Goal: Task Accomplishment & Management: Complete application form

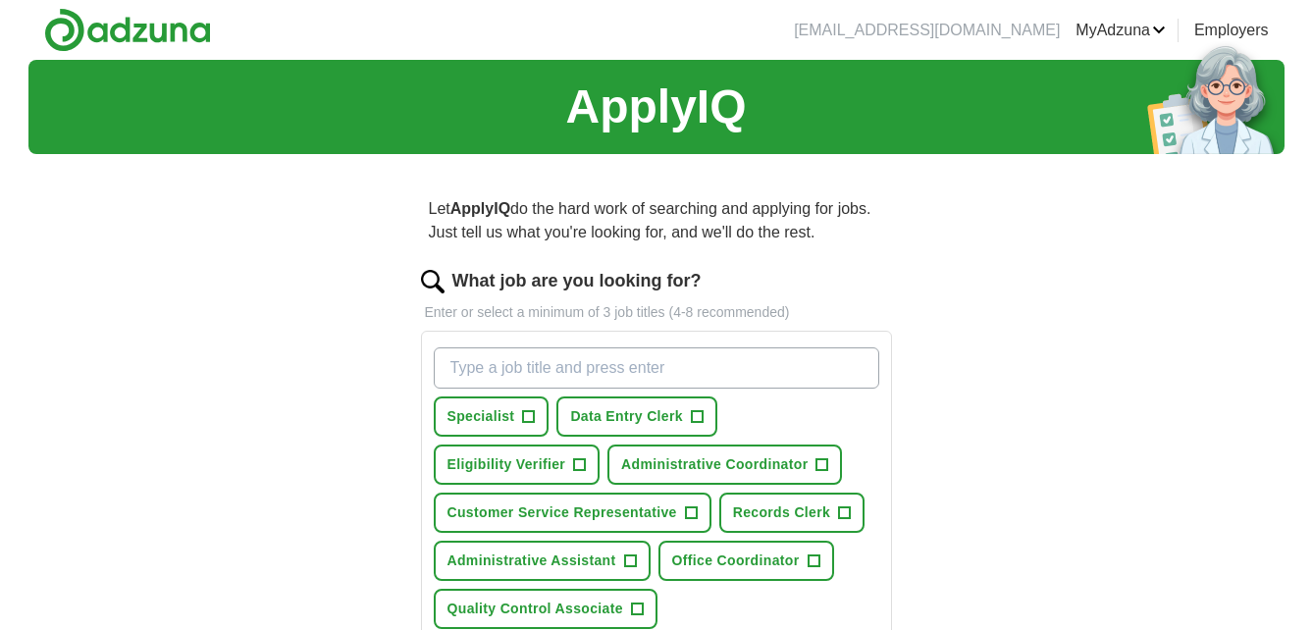
click at [936, 426] on div "Let ApplyIQ do the hard work of searching and applying for jobs. Just tell us w…" at bounding box center [657, 602] width 628 height 865
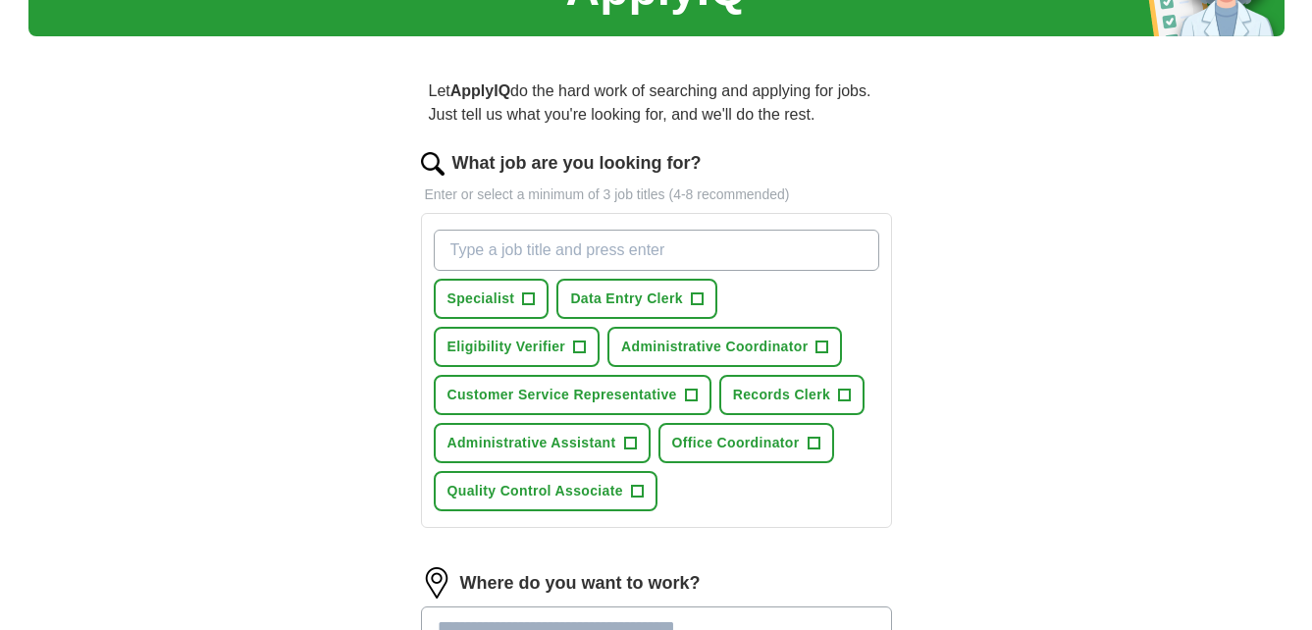
scroll to position [157, 0]
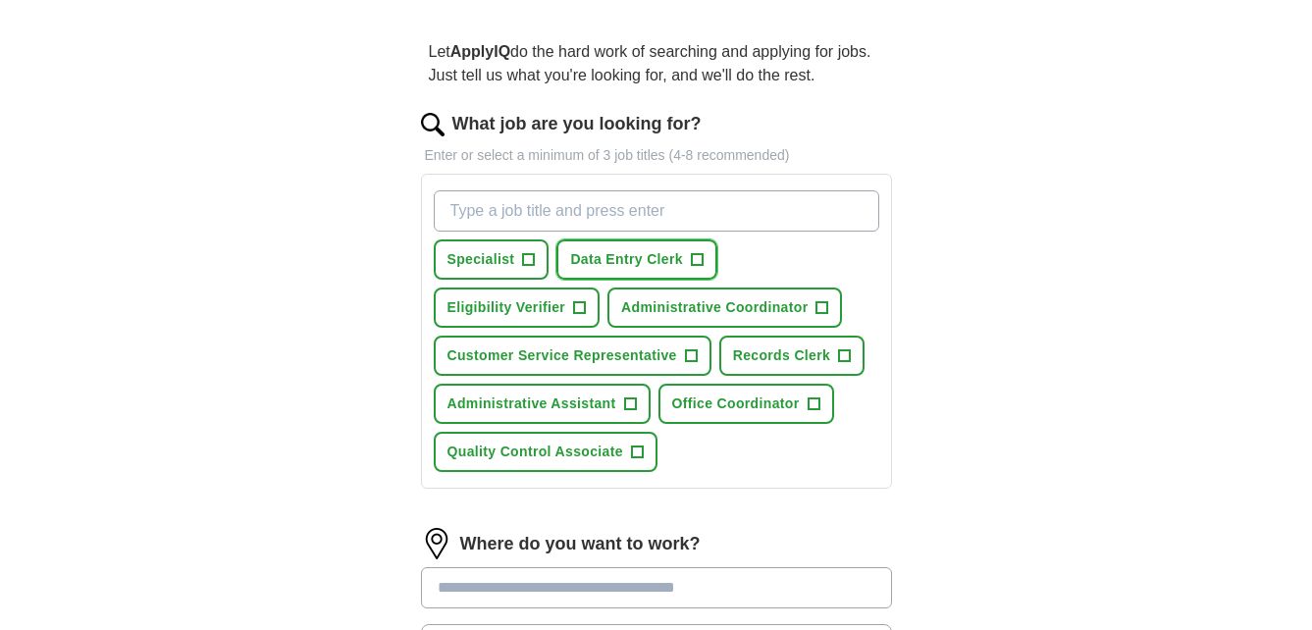
click at [673, 257] on span "Data Entry Clerk" at bounding box center [626, 259] width 113 height 21
click at [501, 315] on span "Eligibility Verifier" at bounding box center [507, 307] width 119 height 21
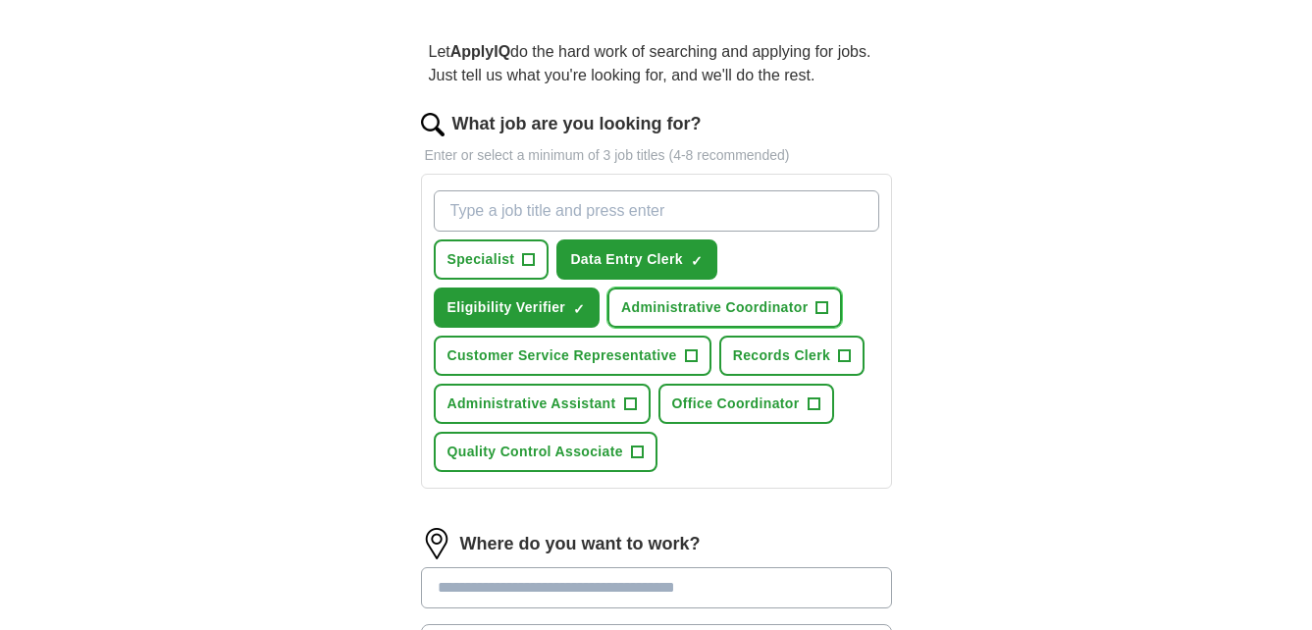
drag, startPoint x: 667, startPoint y: 311, endPoint x: 597, endPoint y: 374, distance: 93.8
click at [597, 374] on div "Specialist + Data Entry Clerk ✓ × Eligibility Verifier ✓ × Administrative Coord…" at bounding box center [657, 331] width 454 height 297
click at [609, 363] on span "Customer Service Representative" at bounding box center [563, 356] width 230 height 21
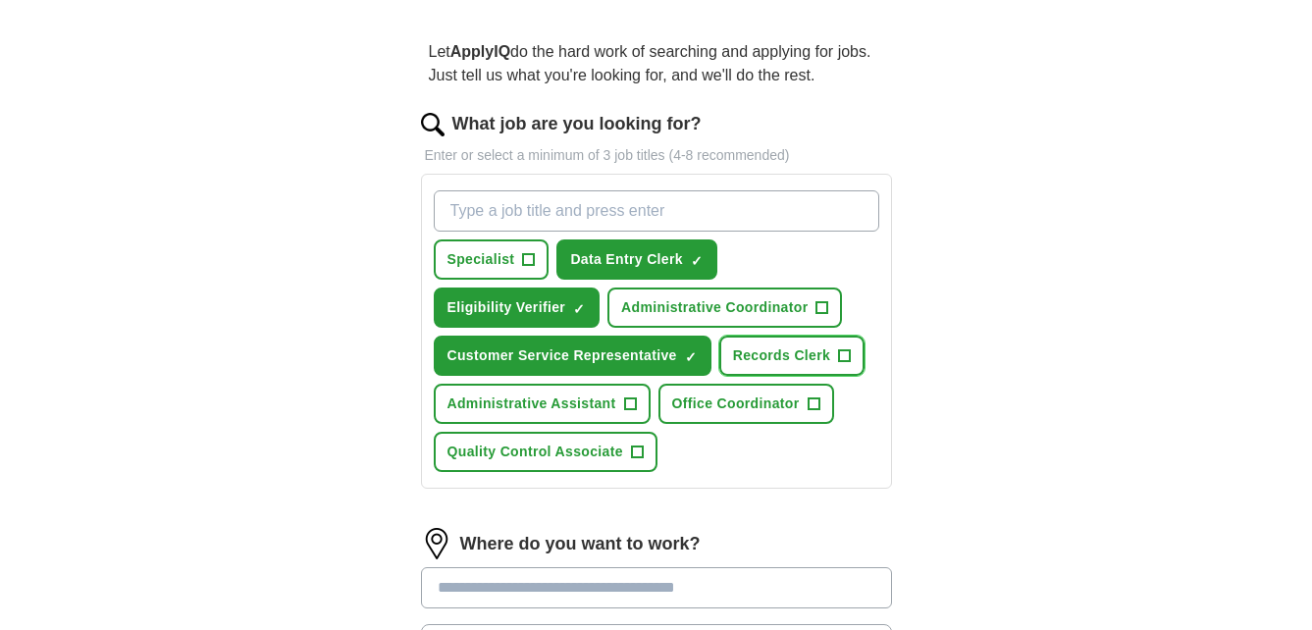
click at [771, 353] on span "Records Clerk" at bounding box center [781, 356] width 97 height 21
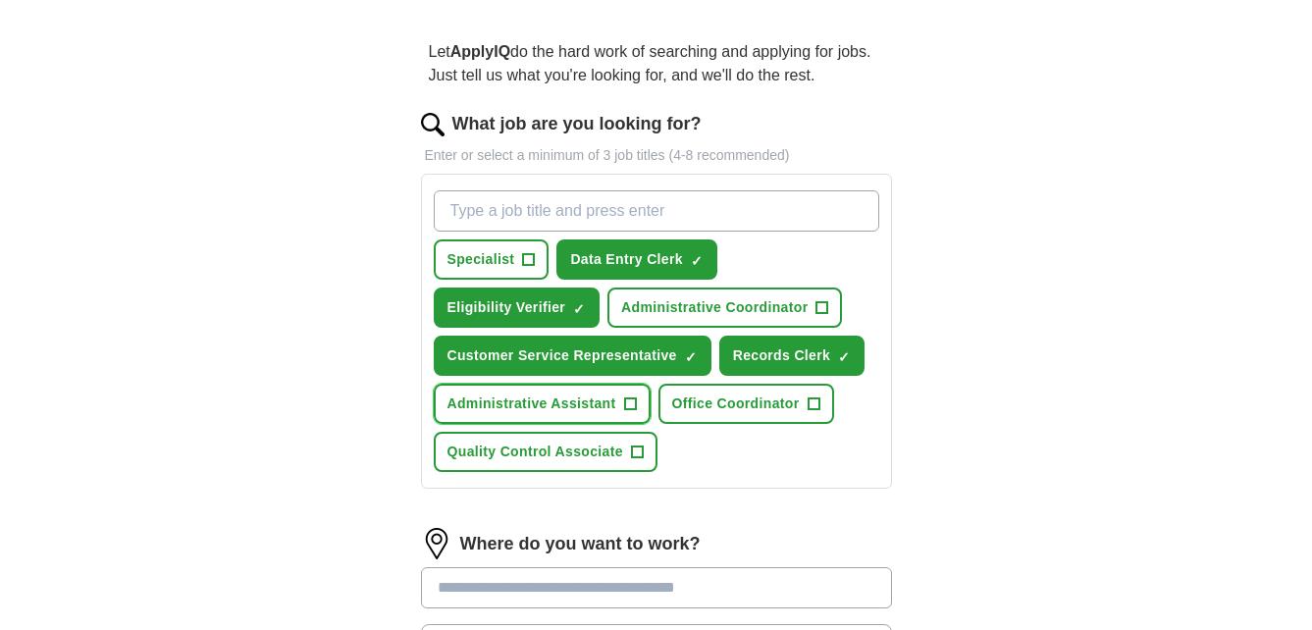
click at [544, 403] on span "Administrative Assistant" at bounding box center [532, 404] width 169 height 21
click at [963, 481] on div "Let ApplyIQ do the hard work of searching and applying for jobs. Just tell us w…" at bounding box center [657, 445] width 628 height 865
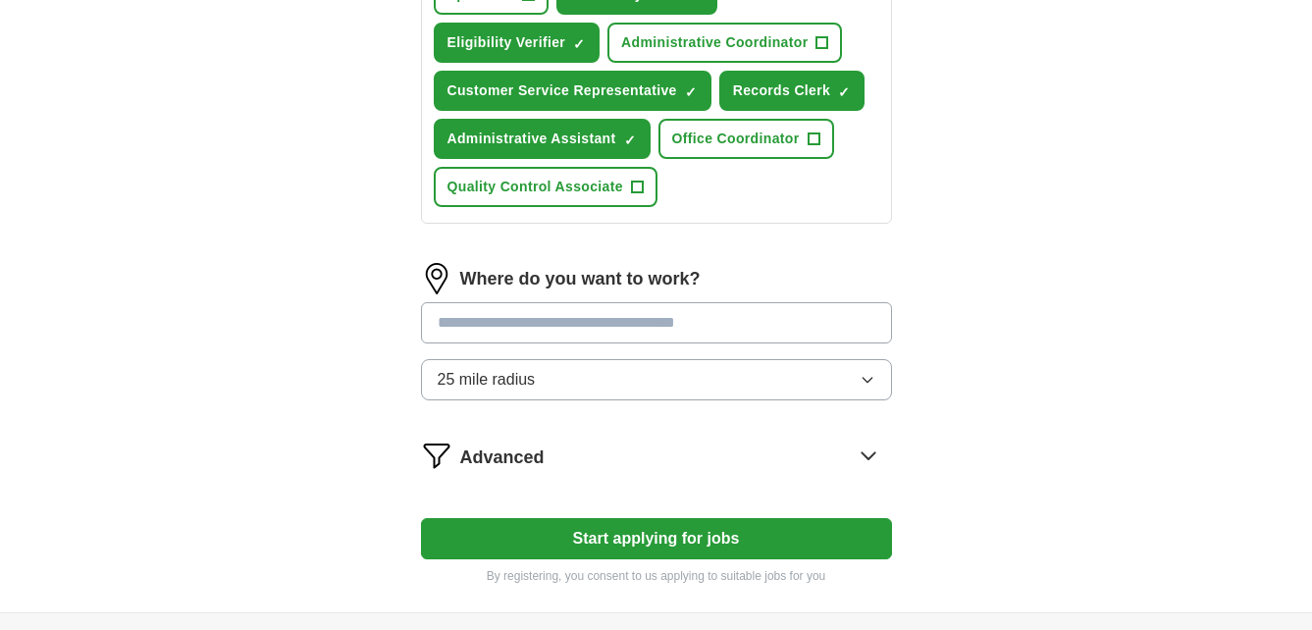
scroll to position [432, 0]
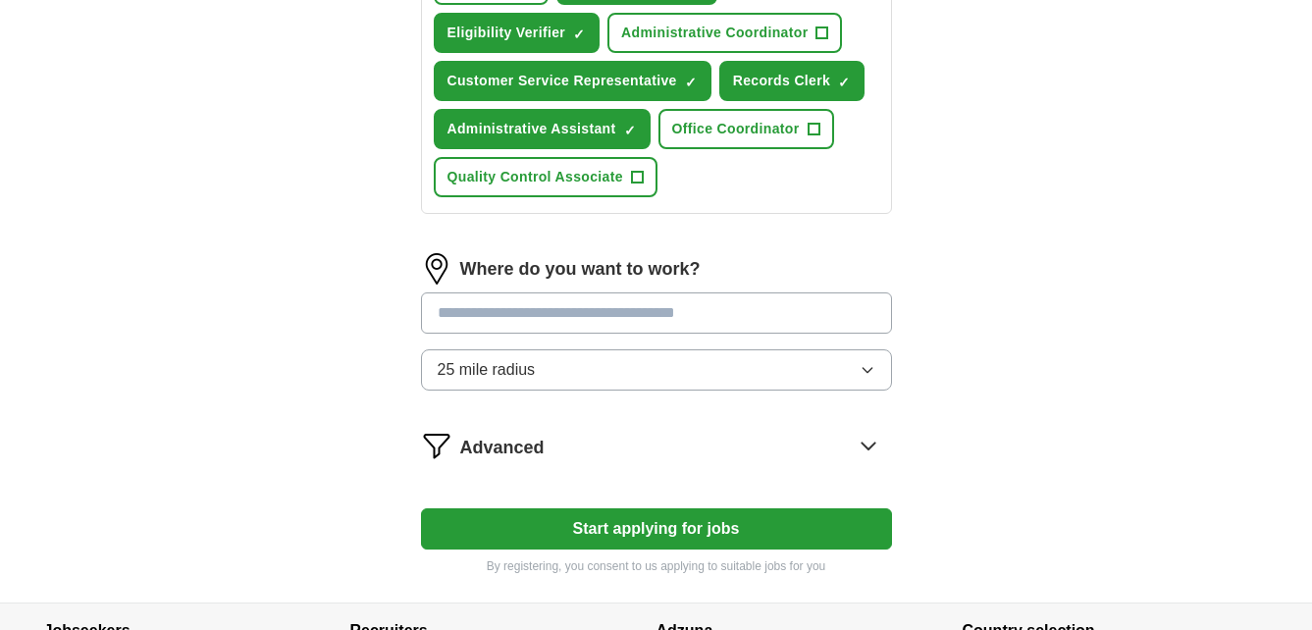
click at [541, 325] on input at bounding box center [656, 313] width 471 height 41
type input "**********"
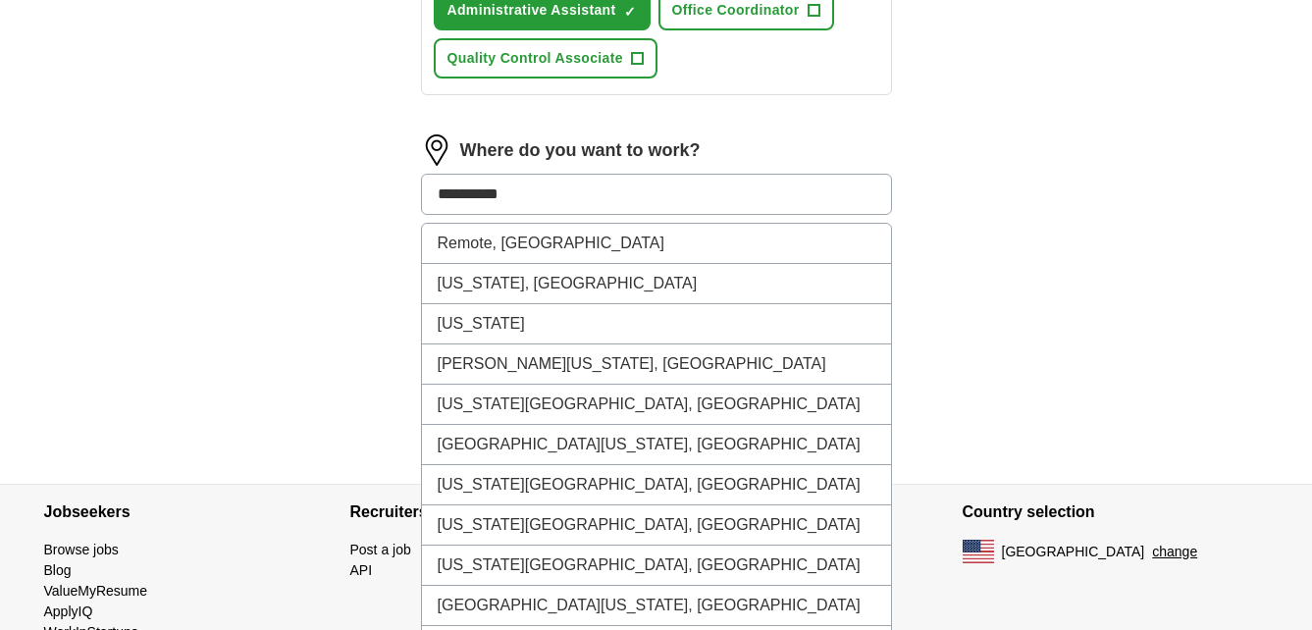
scroll to position [589, 0]
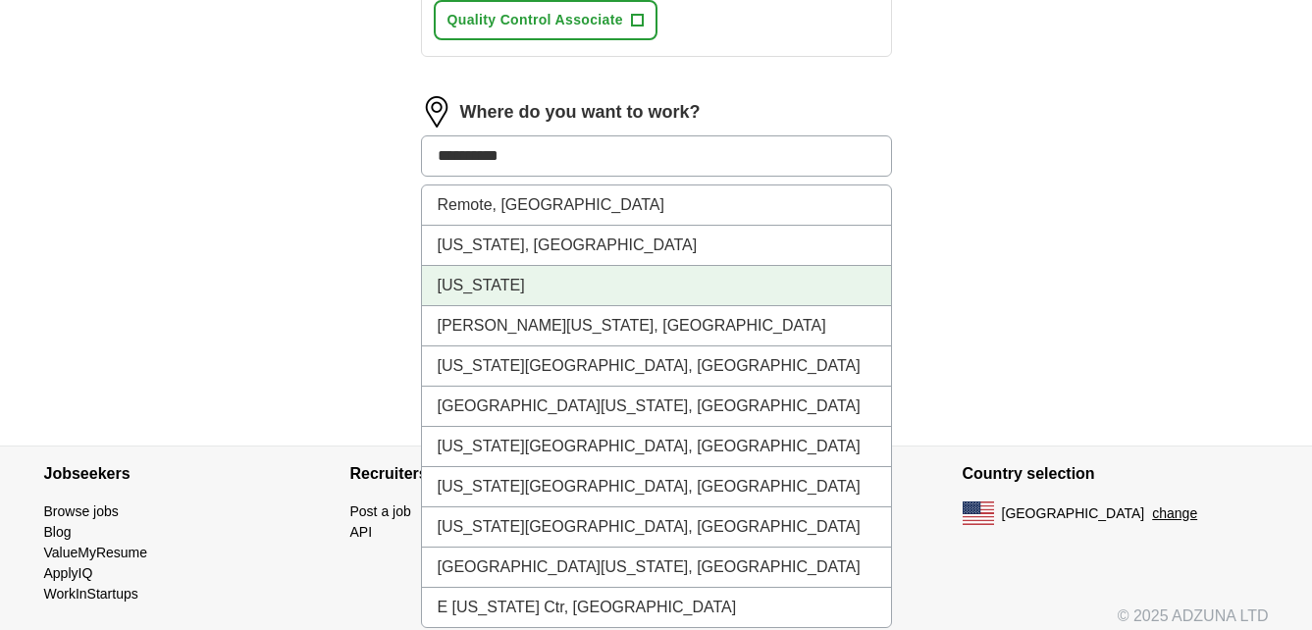
click at [572, 293] on li "[US_STATE]" at bounding box center [656, 286] width 469 height 40
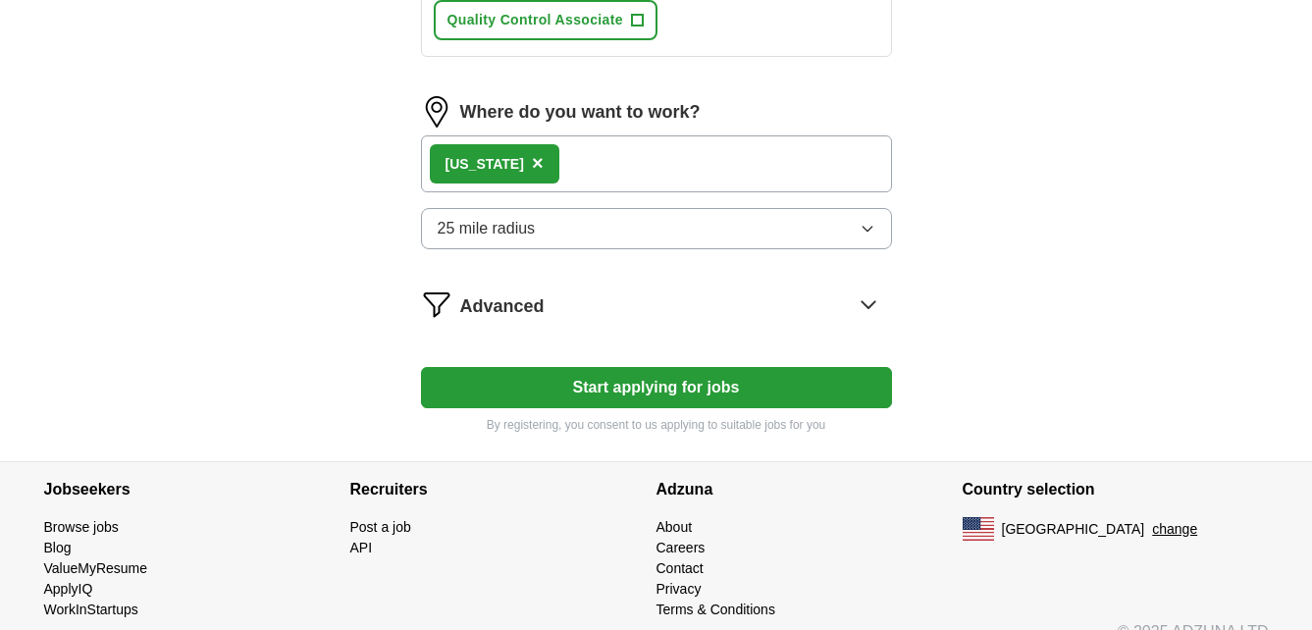
click at [516, 162] on div "[US_STATE] ×" at bounding box center [495, 163] width 130 height 39
click at [543, 163] on div "[US_STATE] ×" at bounding box center [656, 163] width 471 height 57
click at [507, 162] on div "[US_STATE] ×" at bounding box center [495, 163] width 130 height 39
click at [497, 162] on div "[US_STATE] ×" at bounding box center [495, 163] width 130 height 39
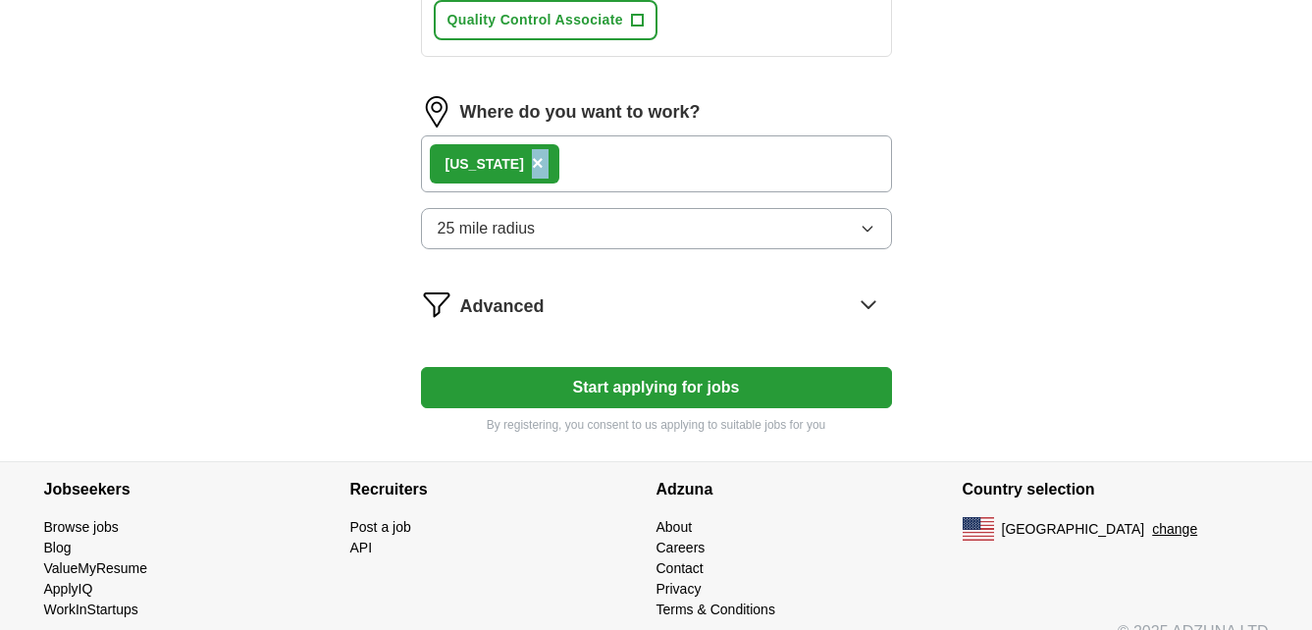
click at [532, 162] on span "×" at bounding box center [538, 163] width 12 height 22
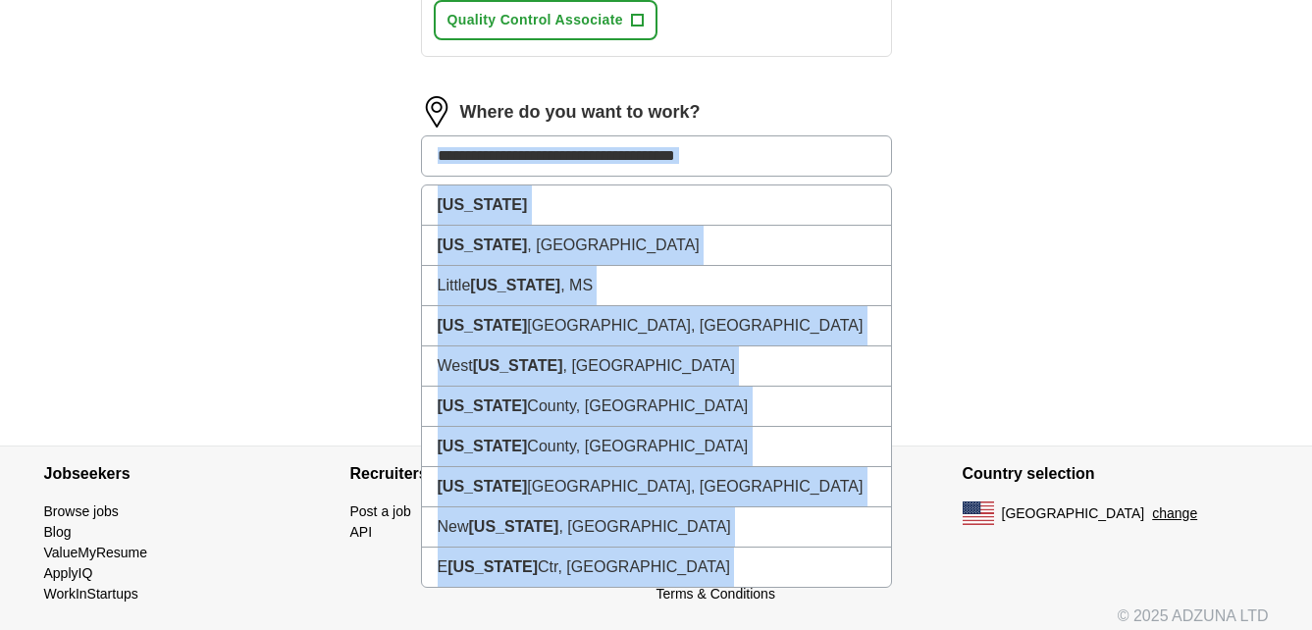
click at [483, 163] on input at bounding box center [656, 155] width 471 height 41
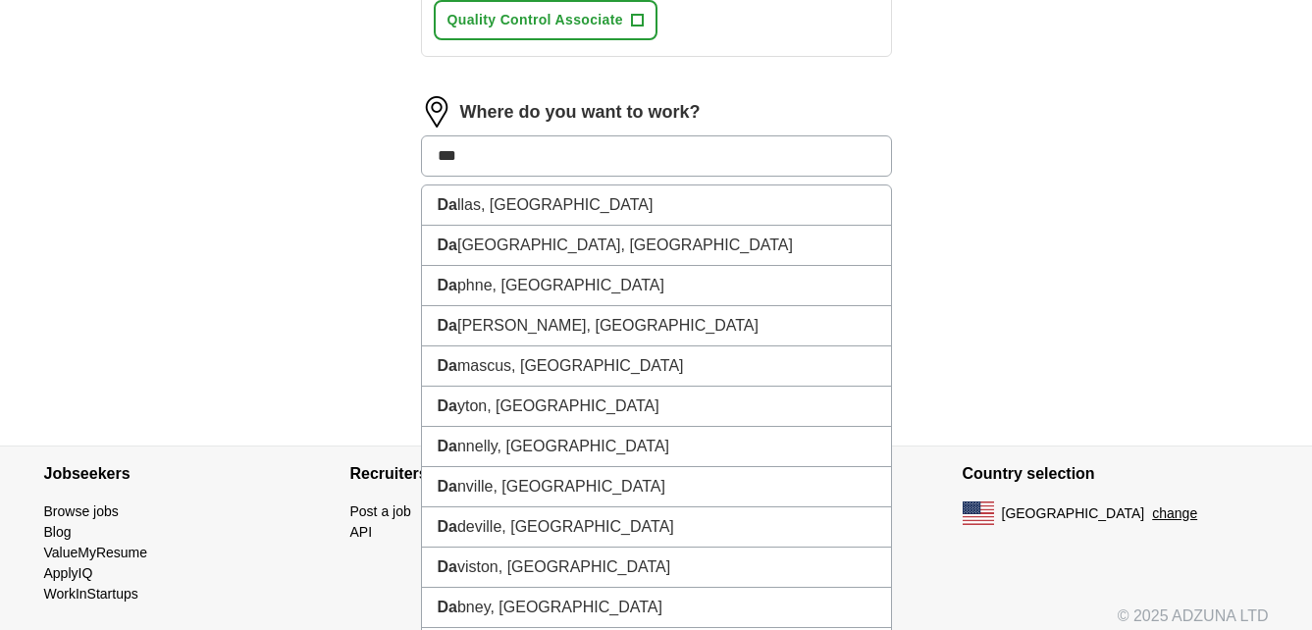
type input "****"
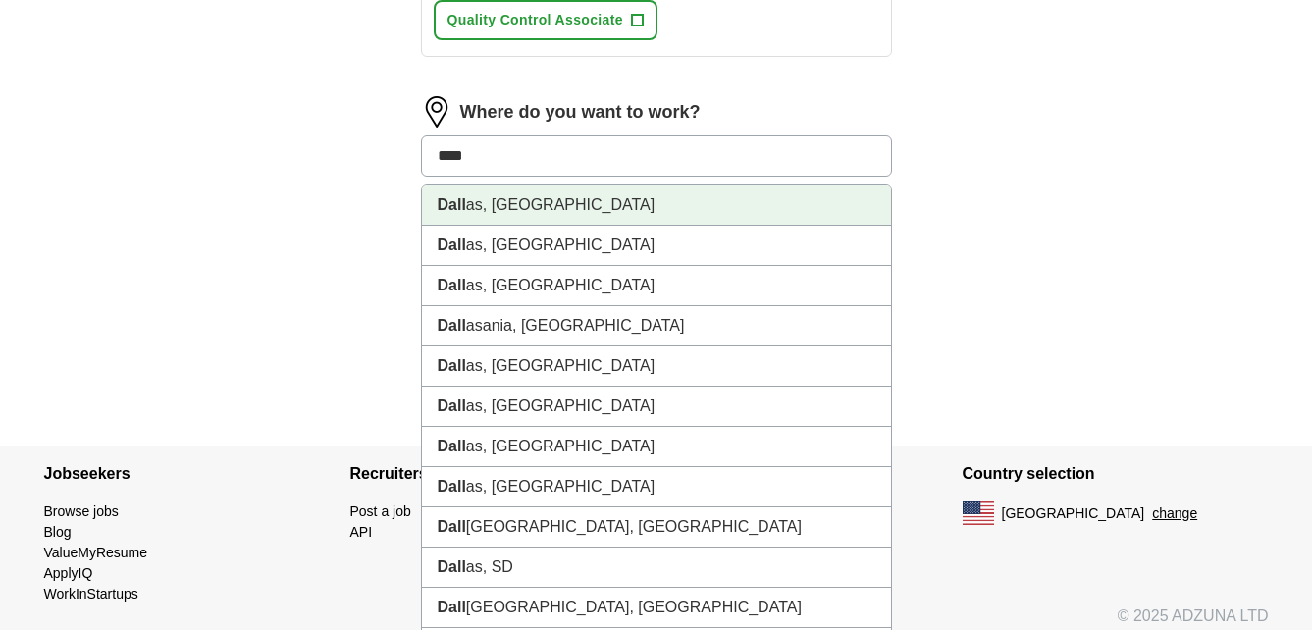
click at [471, 208] on li "Dall as, [GEOGRAPHIC_DATA]" at bounding box center [656, 206] width 469 height 40
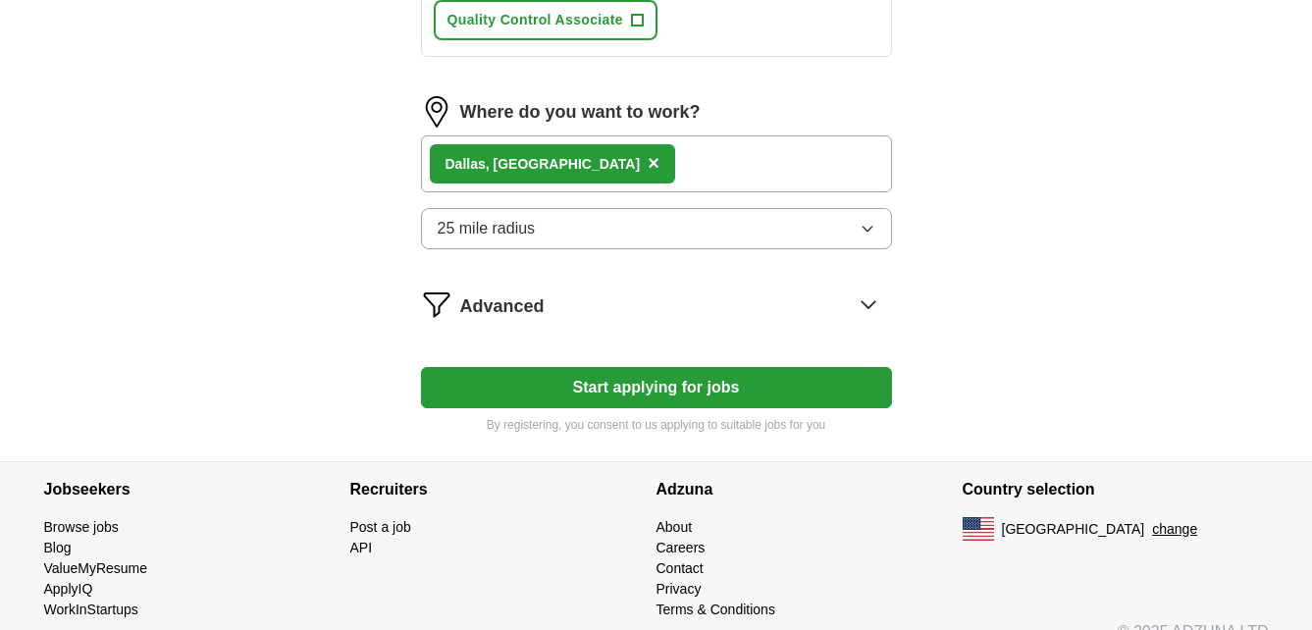
click at [751, 227] on button "25 mile radius" at bounding box center [656, 228] width 471 height 41
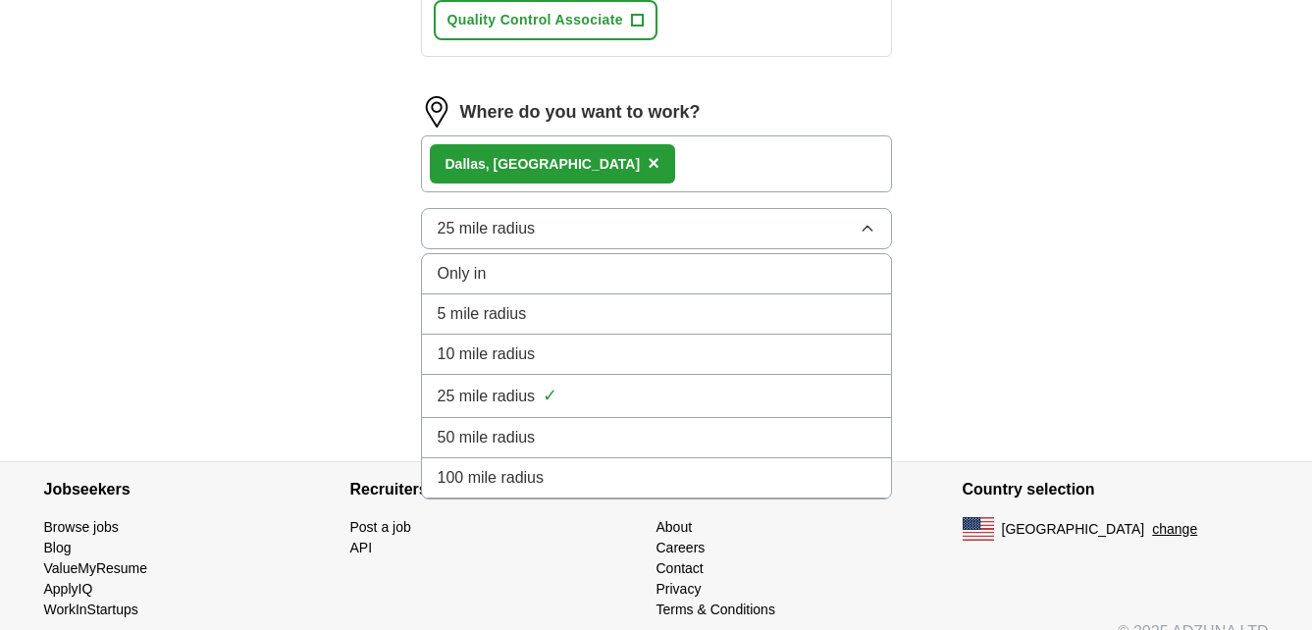
click at [672, 352] on div "10 mile radius" at bounding box center [657, 355] width 438 height 24
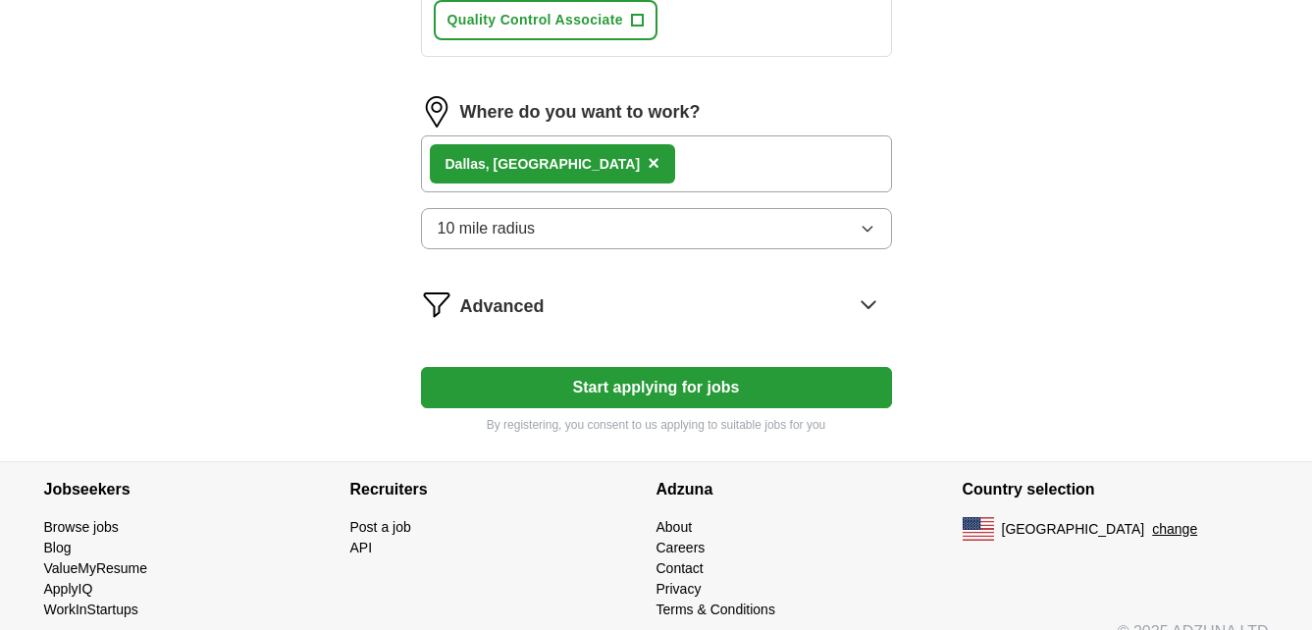
click at [870, 301] on icon at bounding box center [868, 304] width 31 height 31
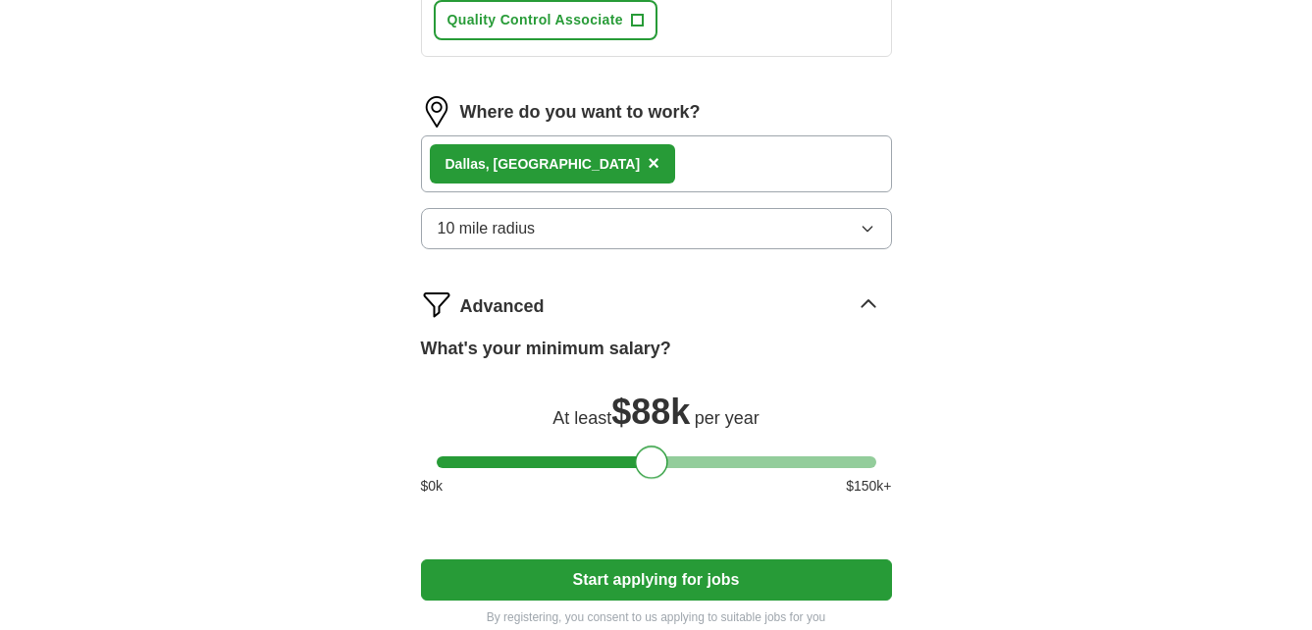
click at [650, 465] on div at bounding box center [657, 462] width 440 height 12
click at [623, 461] on div at bounding box center [657, 462] width 440 height 12
click at [593, 464] on div at bounding box center [657, 462] width 440 height 12
click at [565, 464] on div at bounding box center [657, 462] width 440 height 12
click at [534, 459] on div at bounding box center [657, 462] width 440 height 12
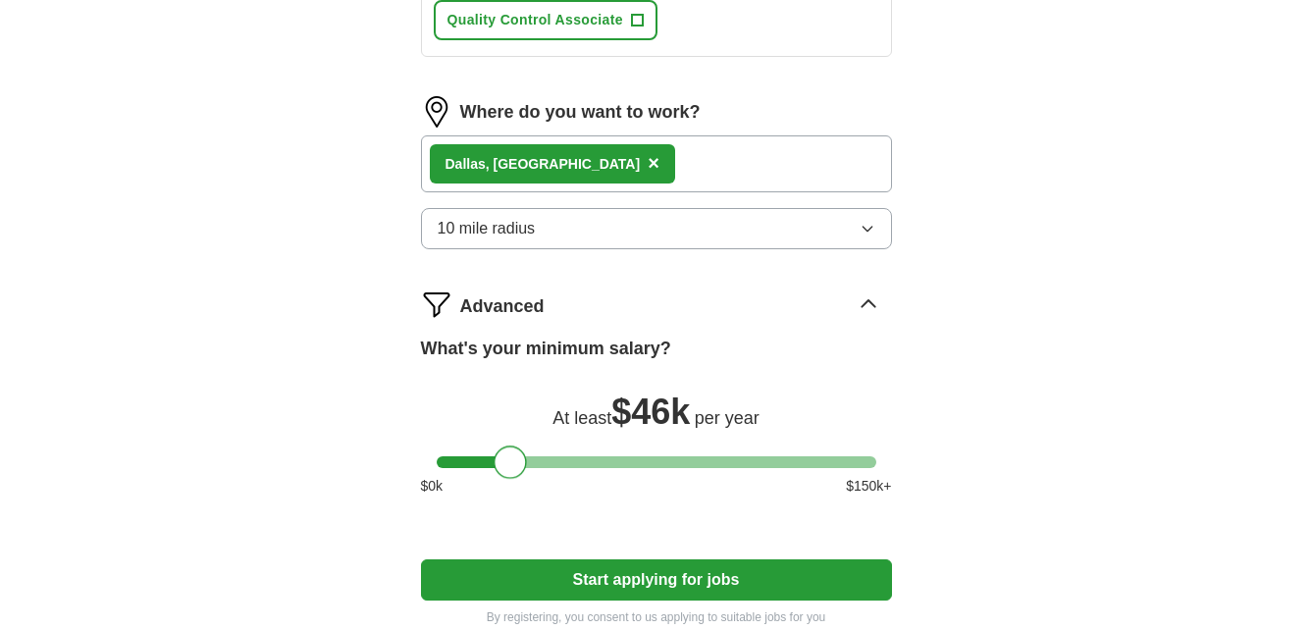
click at [511, 461] on div at bounding box center [657, 462] width 440 height 12
click at [504, 462] on div at bounding box center [510, 462] width 33 height 33
click at [488, 462] on div at bounding box center [657, 462] width 440 height 12
click at [469, 464] on div at bounding box center [657, 462] width 440 height 12
click at [486, 460] on div at bounding box center [470, 462] width 33 height 33
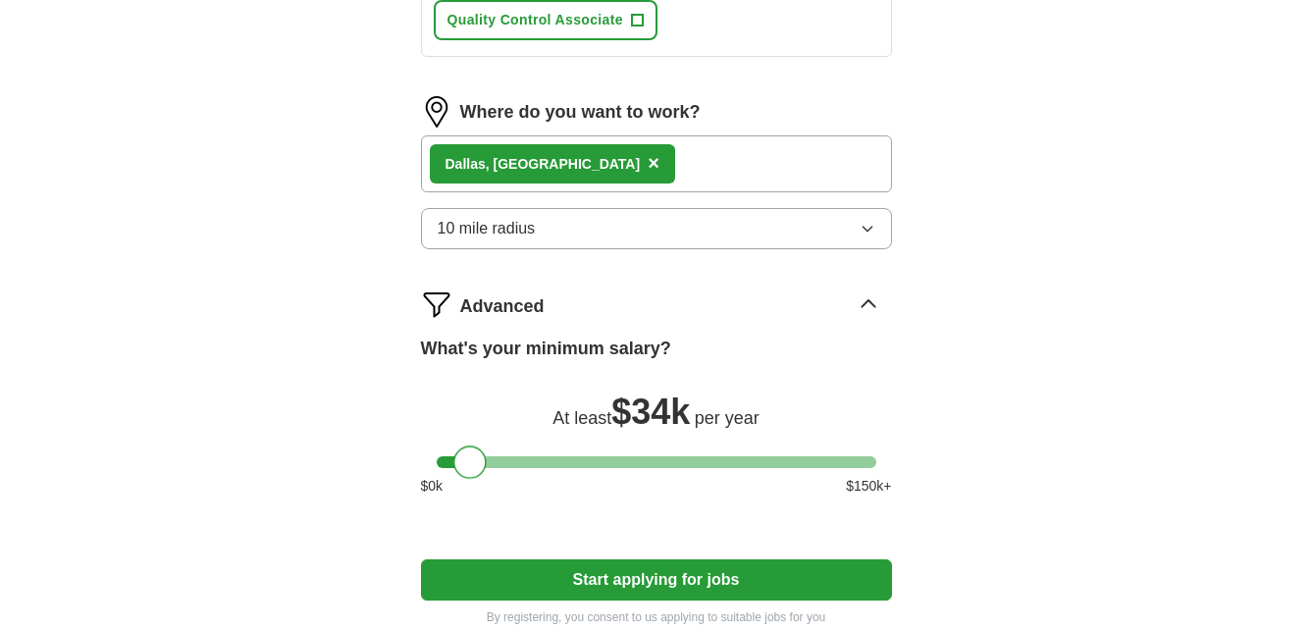
click at [459, 458] on div at bounding box center [470, 462] width 33 height 33
drag, startPoint x: 458, startPoint y: 458, endPoint x: 445, endPoint y: 454, distance: 14.3
click at [445, 454] on div at bounding box center [456, 462] width 33 height 33
click at [559, 576] on button "Start applying for jobs" at bounding box center [656, 580] width 471 height 41
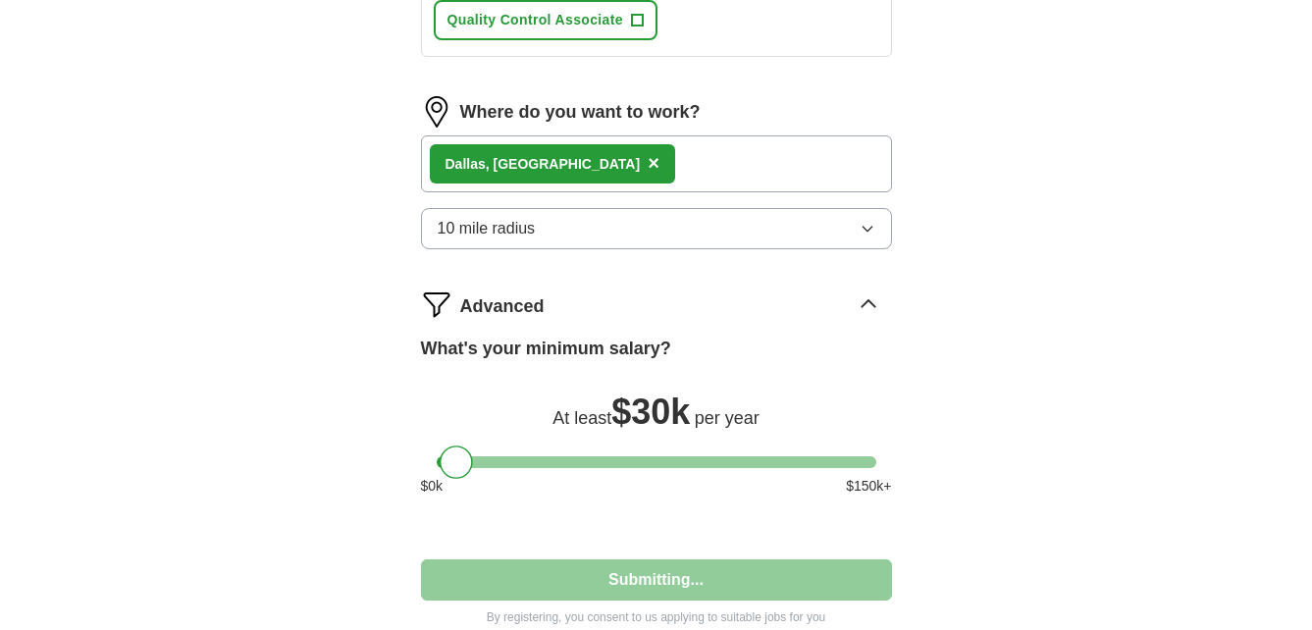
select select "**"
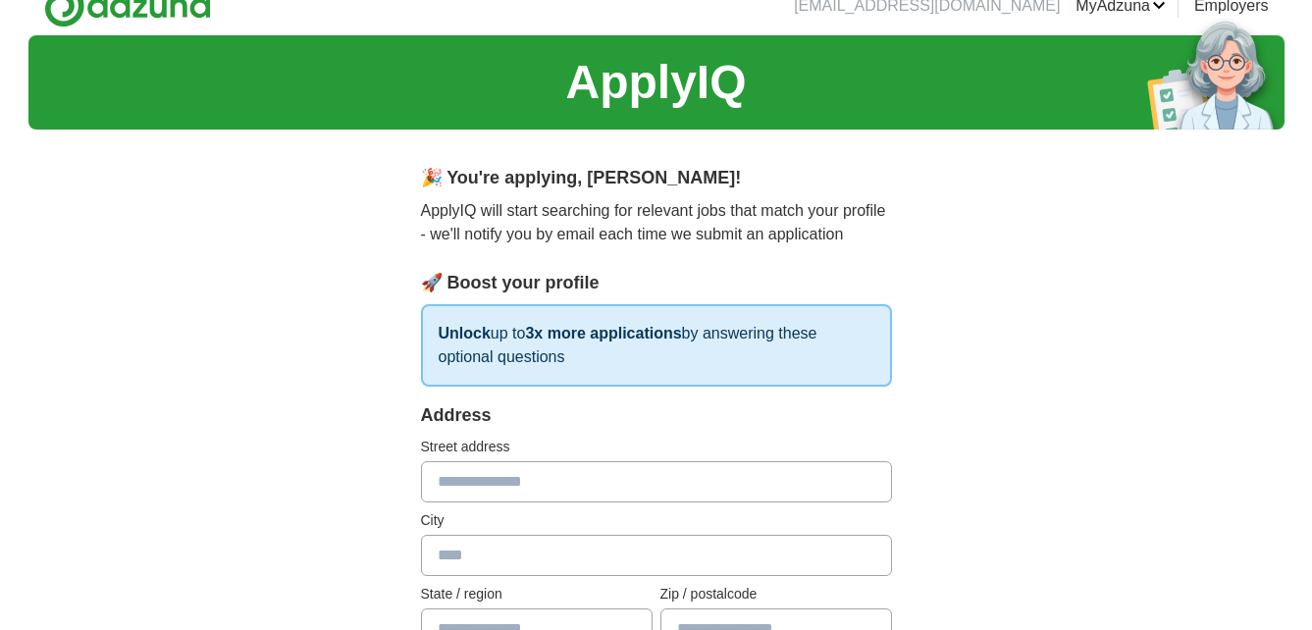
scroll to position [0, 0]
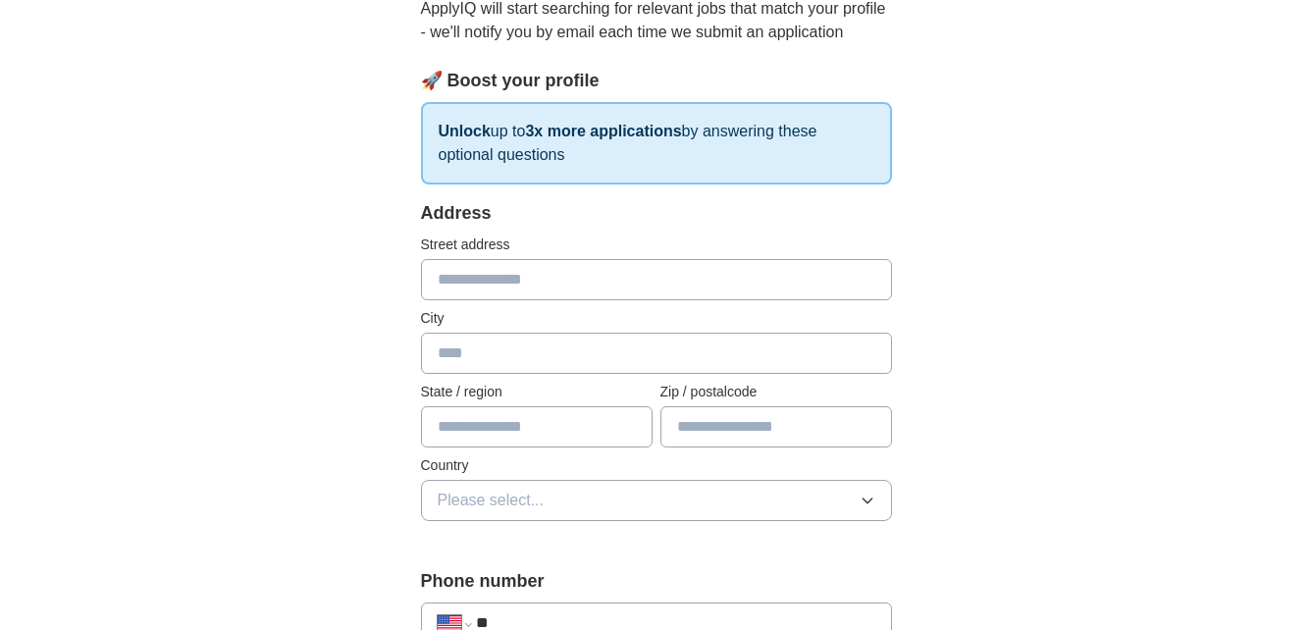
scroll to position [236, 0]
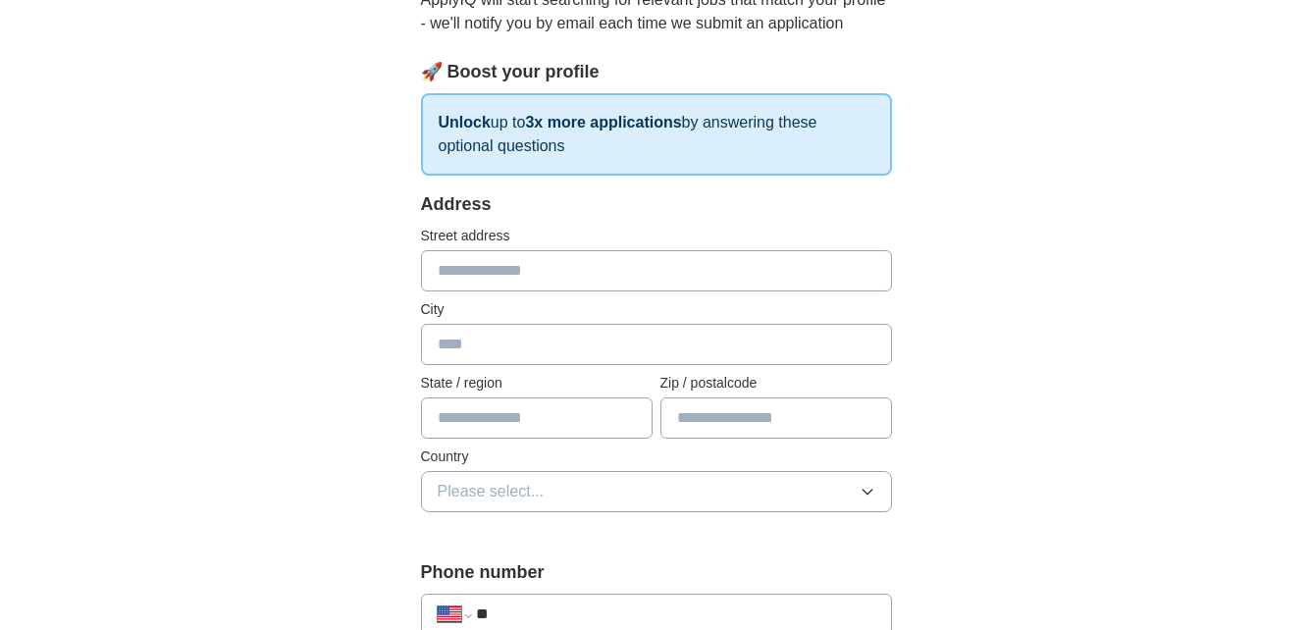
click at [648, 257] on input "text" at bounding box center [656, 270] width 471 height 41
type input "**********"
type input "*******"
type input "*****"
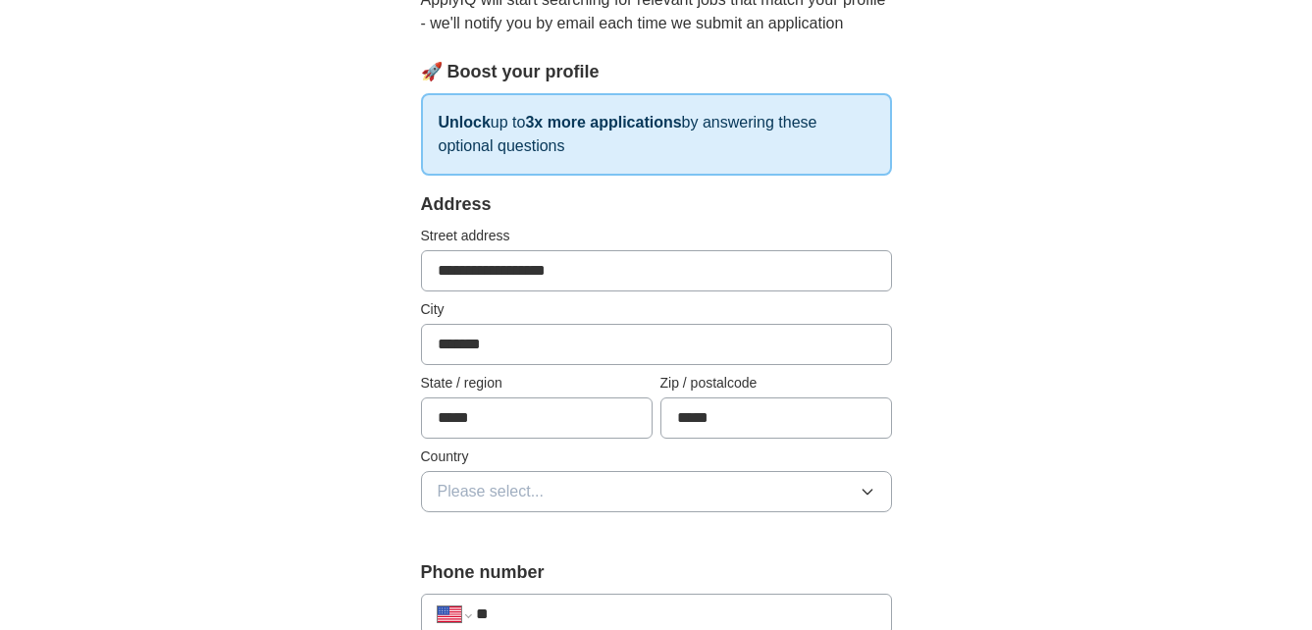
click at [477, 347] on input "*******" at bounding box center [656, 344] width 471 height 41
type input "*"
type input "******"
click at [685, 491] on button "Please select..." at bounding box center [656, 491] width 471 height 41
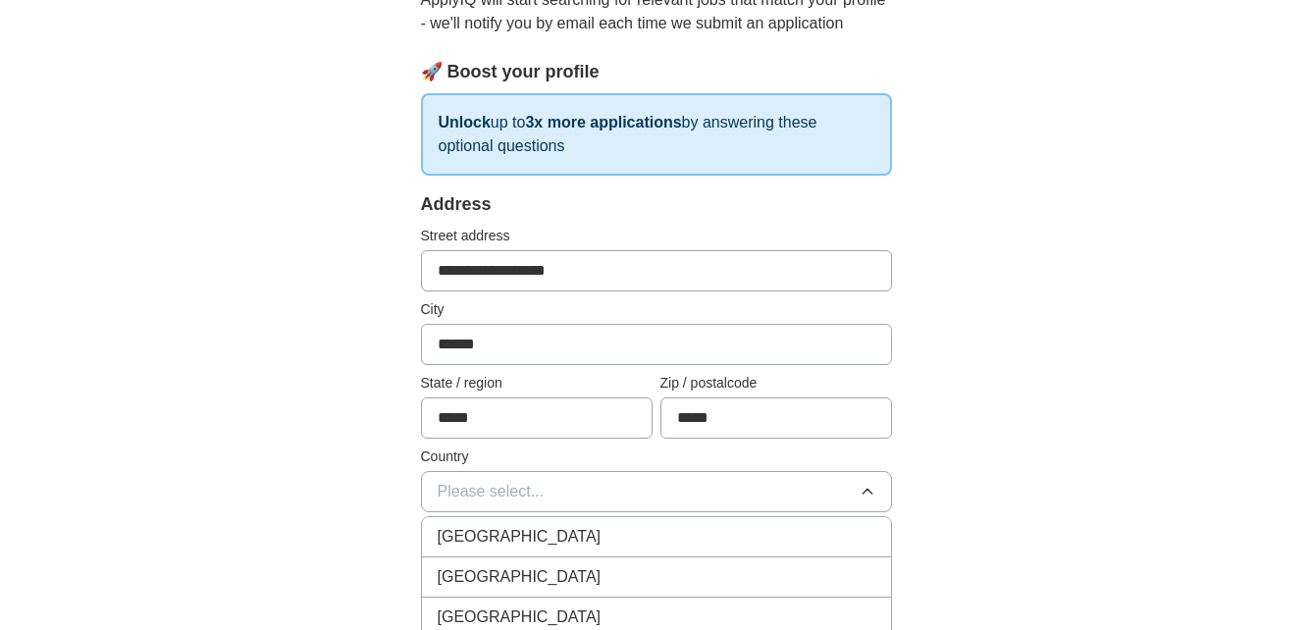
click at [647, 567] on div "[GEOGRAPHIC_DATA]" at bounding box center [657, 577] width 438 height 24
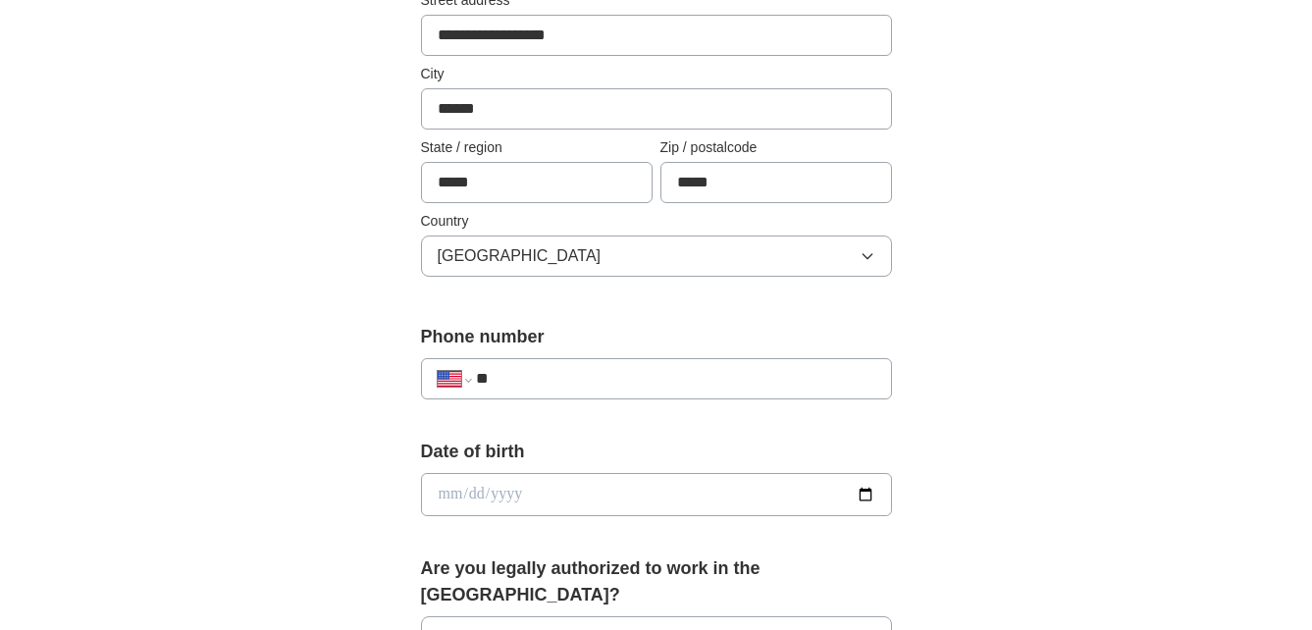
scroll to position [510, 0]
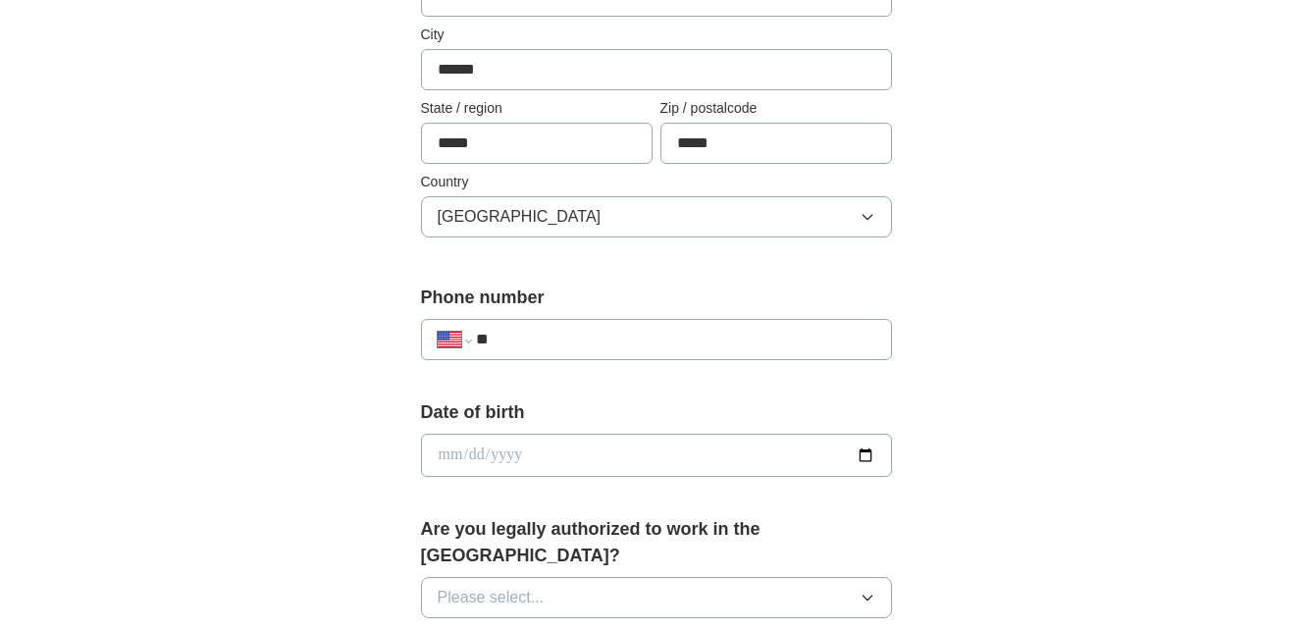
click at [589, 341] on input "**" at bounding box center [675, 340] width 399 height 24
type input "**********"
click at [606, 449] on input "date" at bounding box center [656, 455] width 471 height 43
type input "**********"
click at [278, 564] on div "**********" at bounding box center [656, 442] width 1256 height 1787
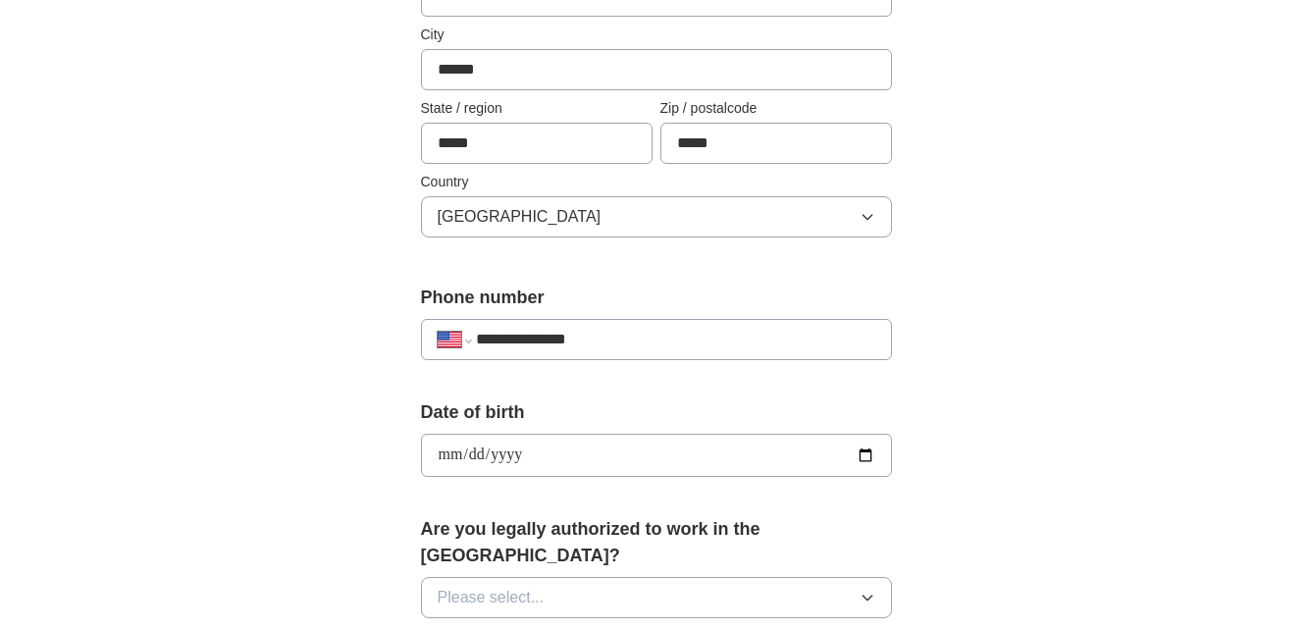
click at [740, 583] on button "Please select..." at bounding box center [656, 597] width 471 height 41
drag, startPoint x: 740, startPoint y: 583, endPoint x: 1021, endPoint y: 485, distance: 297.4
click at [1021, 485] on div "**********" at bounding box center [656, 442] width 1256 height 1787
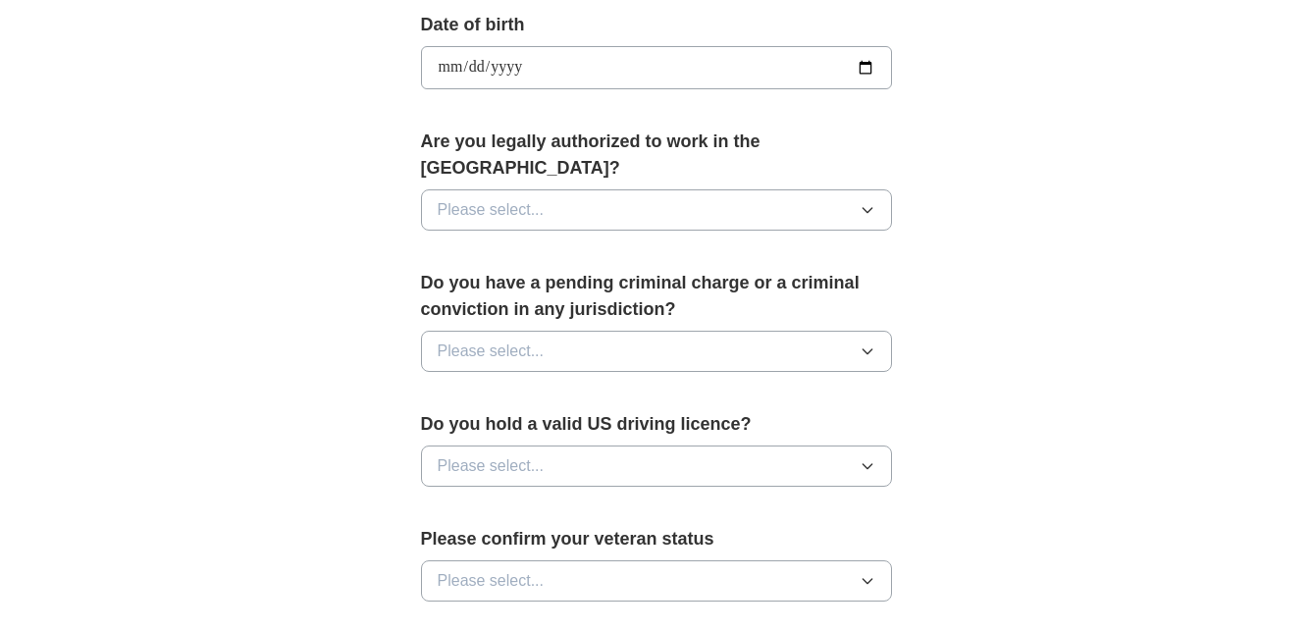
scroll to position [903, 0]
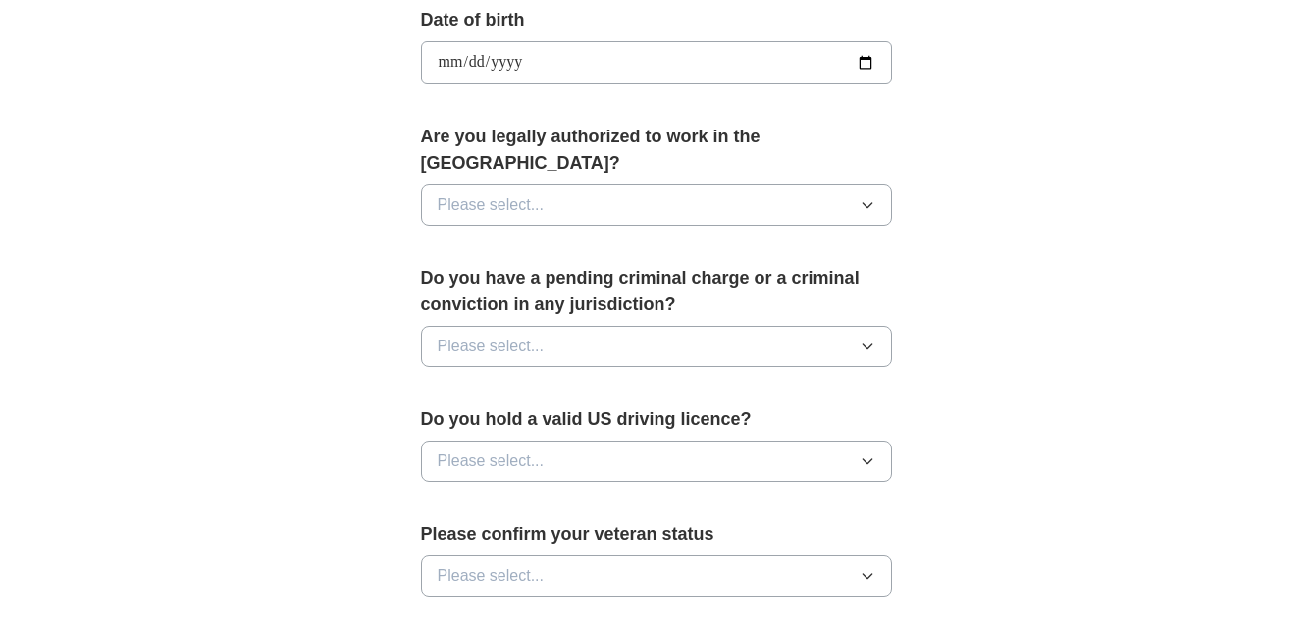
click at [606, 185] on button "Please select..." at bounding box center [656, 205] width 471 height 41
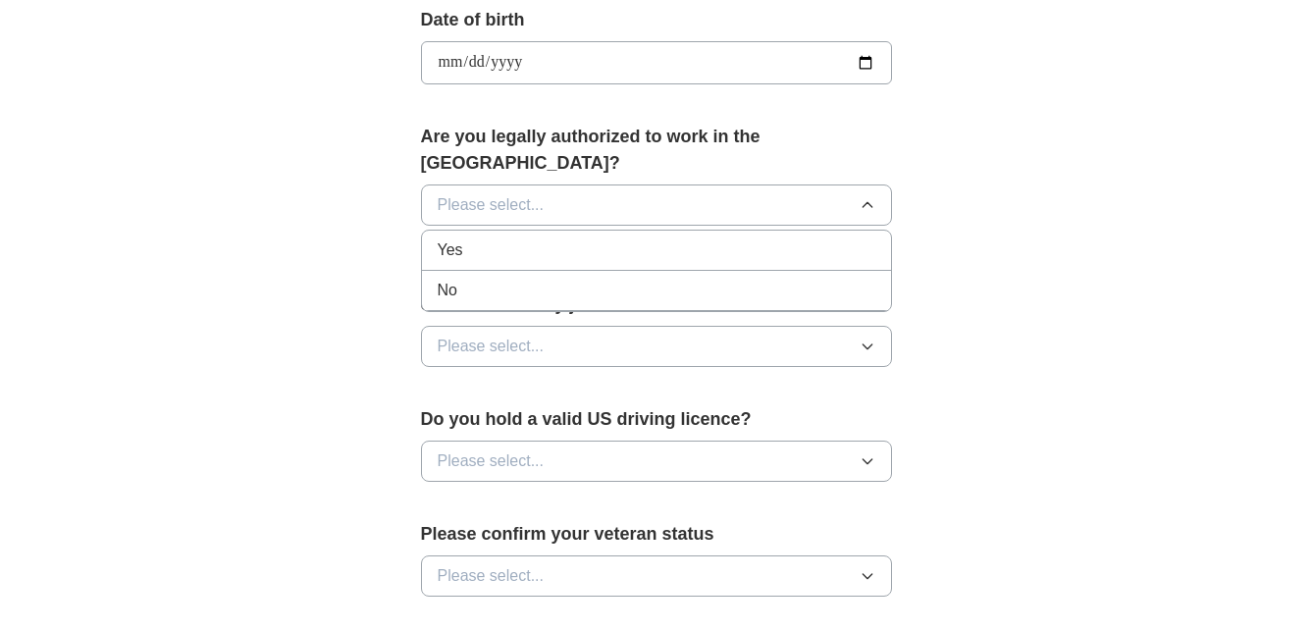
click at [567, 239] on div "Yes" at bounding box center [657, 251] width 438 height 24
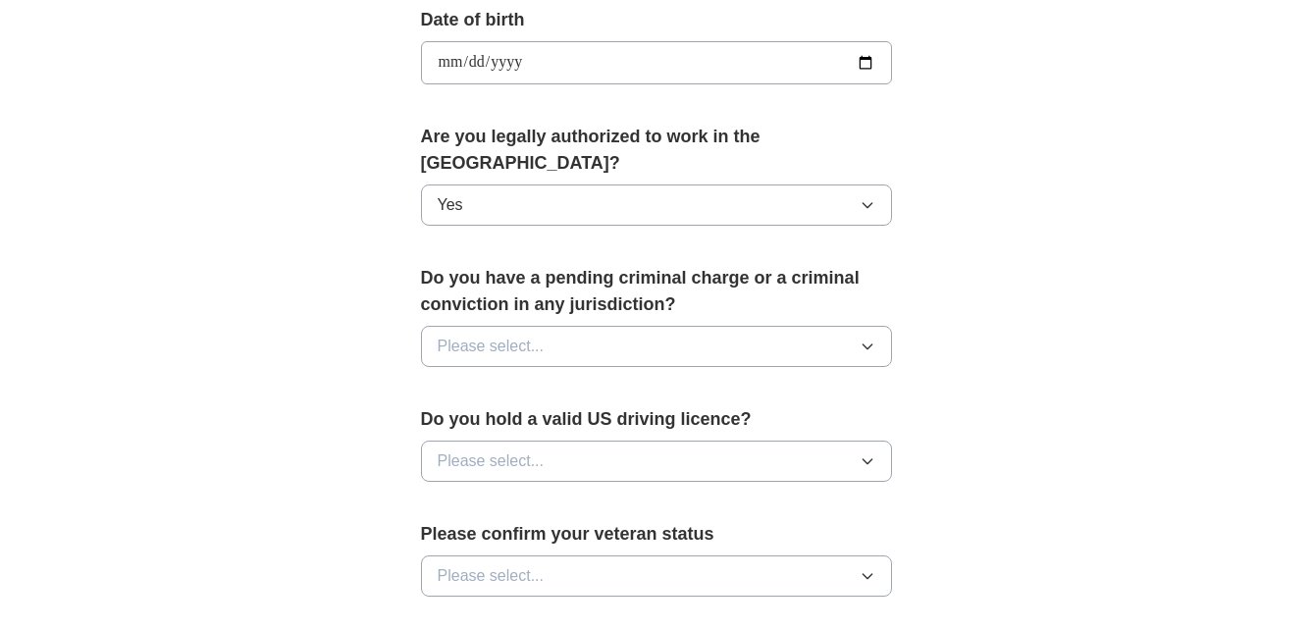
click at [697, 326] on button "Please select..." at bounding box center [656, 346] width 471 height 41
click at [667, 420] on div "No" at bounding box center [657, 432] width 438 height 24
click at [613, 441] on button "Please select..." at bounding box center [656, 461] width 471 height 41
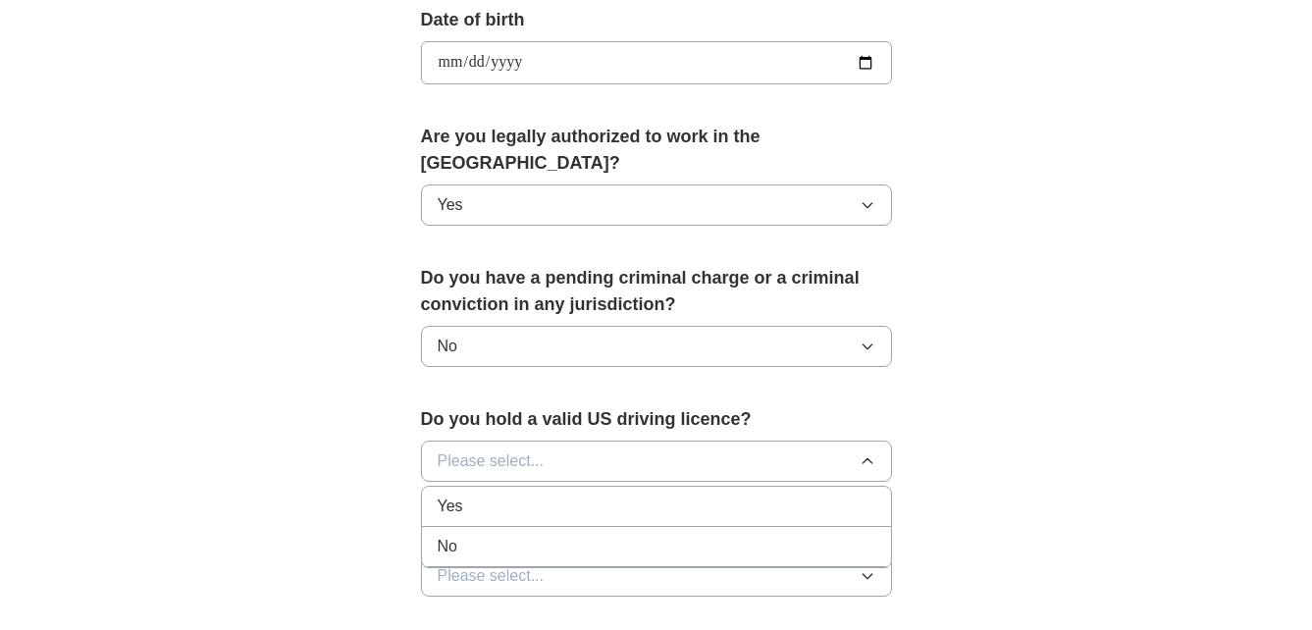
click at [598, 495] on div "Yes" at bounding box center [657, 507] width 438 height 24
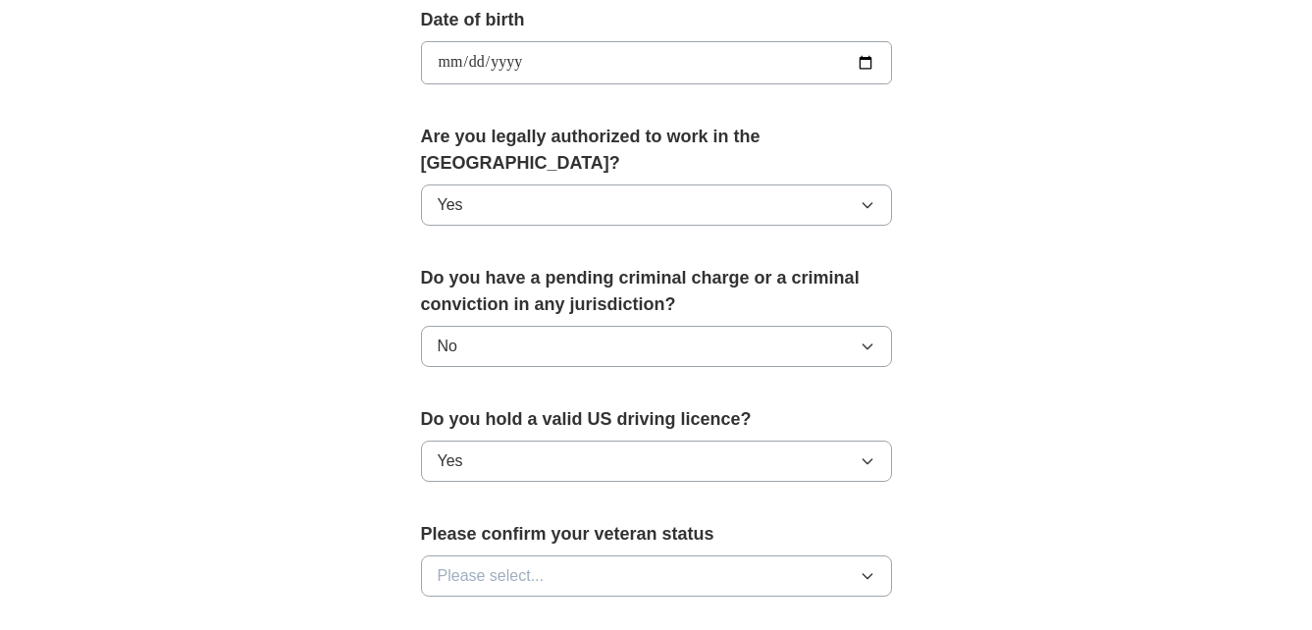
click at [538, 564] on span "Please select..." at bounding box center [491, 576] width 107 height 24
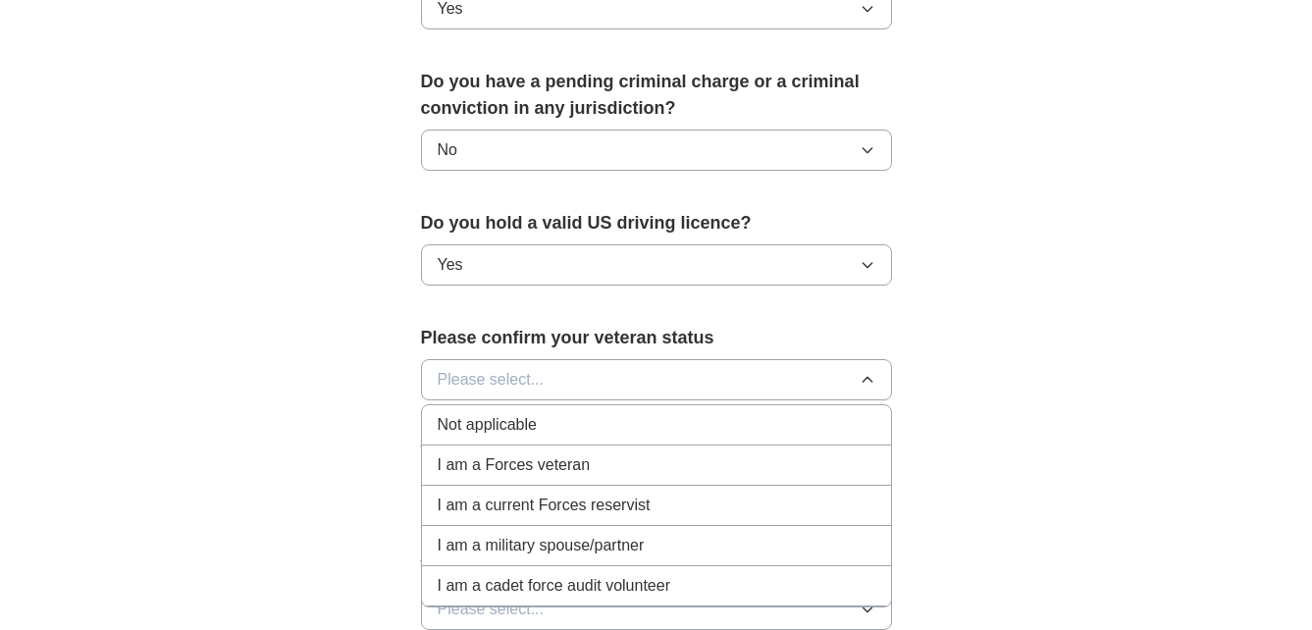
scroll to position [1139, 0]
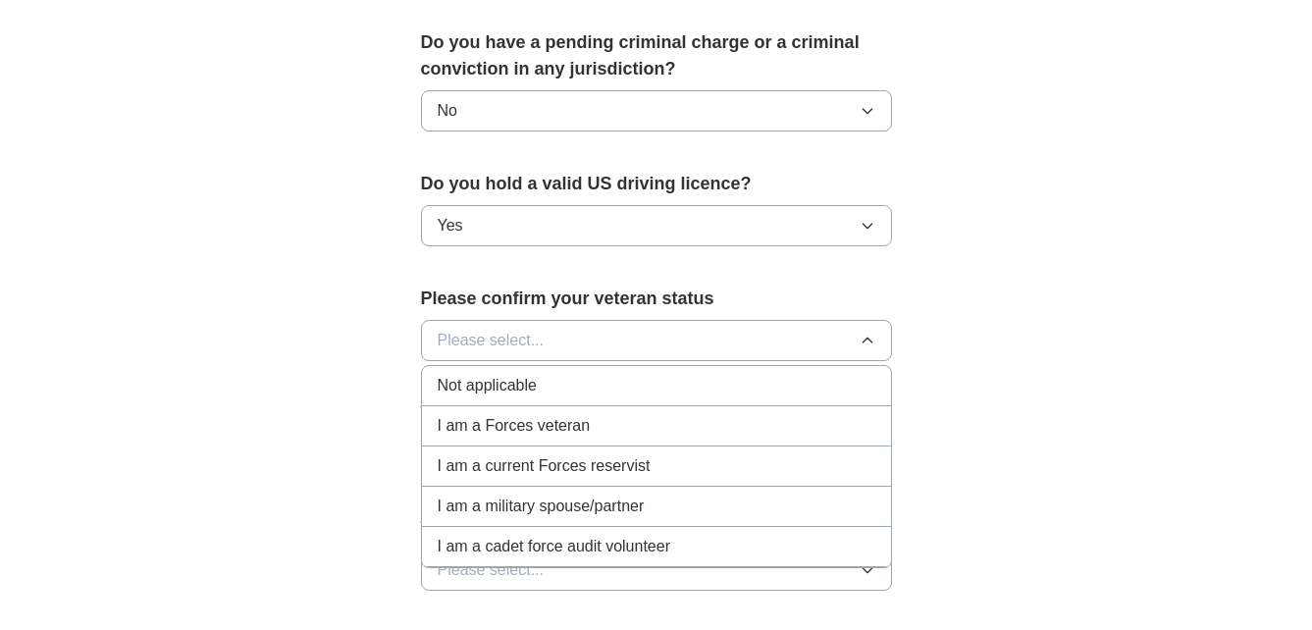
click at [439, 374] on span "Not applicable" at bounding box center [487, 386] width 99 height 24
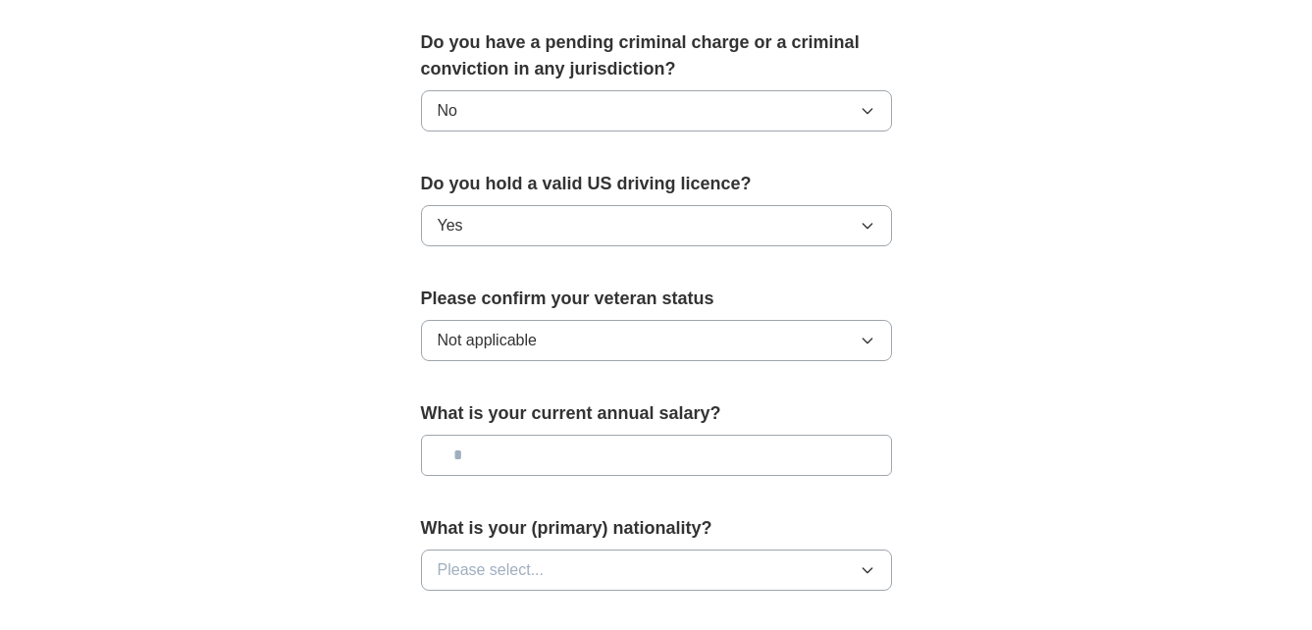
click at [474, 435] on input "text" at bounding box center [656, 455] width 471 height 41
type input "**"
click at [532, 559] on span "Please select..." at bounding box center [491, 571] width 107 height 24
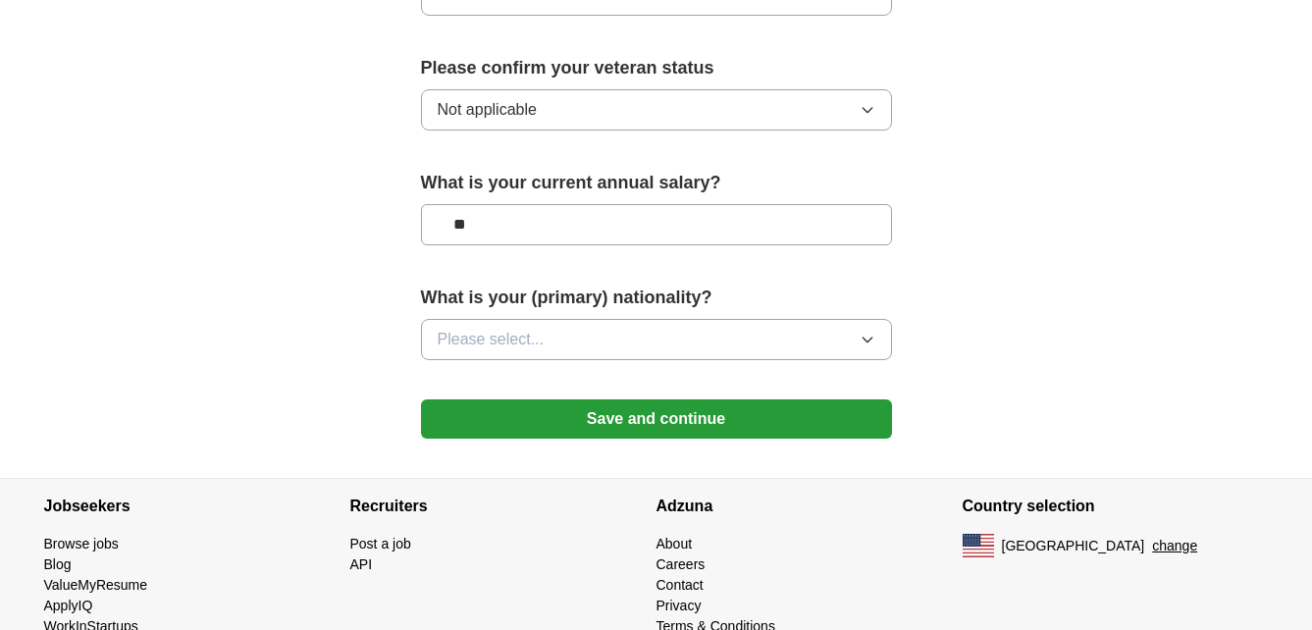
scroll to position [1389, 0]
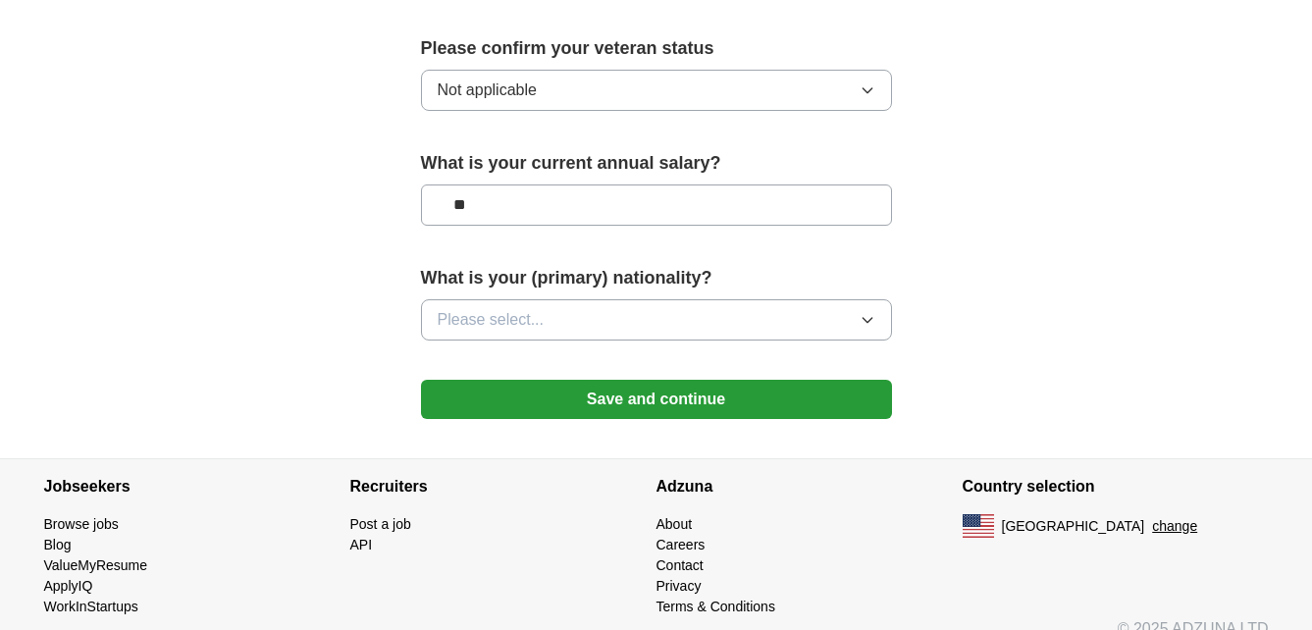
click at [597, 300] on button "Please select..." at bounding box center [656, 319] width 471 height 41
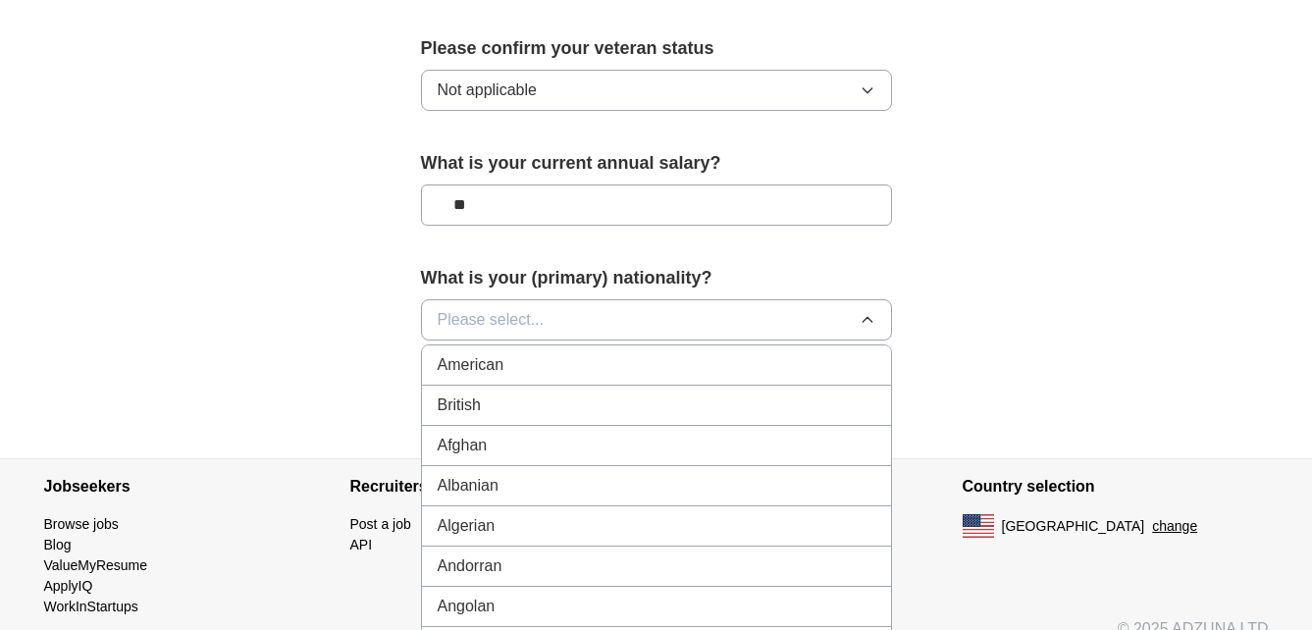
click at [586, 353] on div "American" at bounding box center [657, 365] width 438 height 24
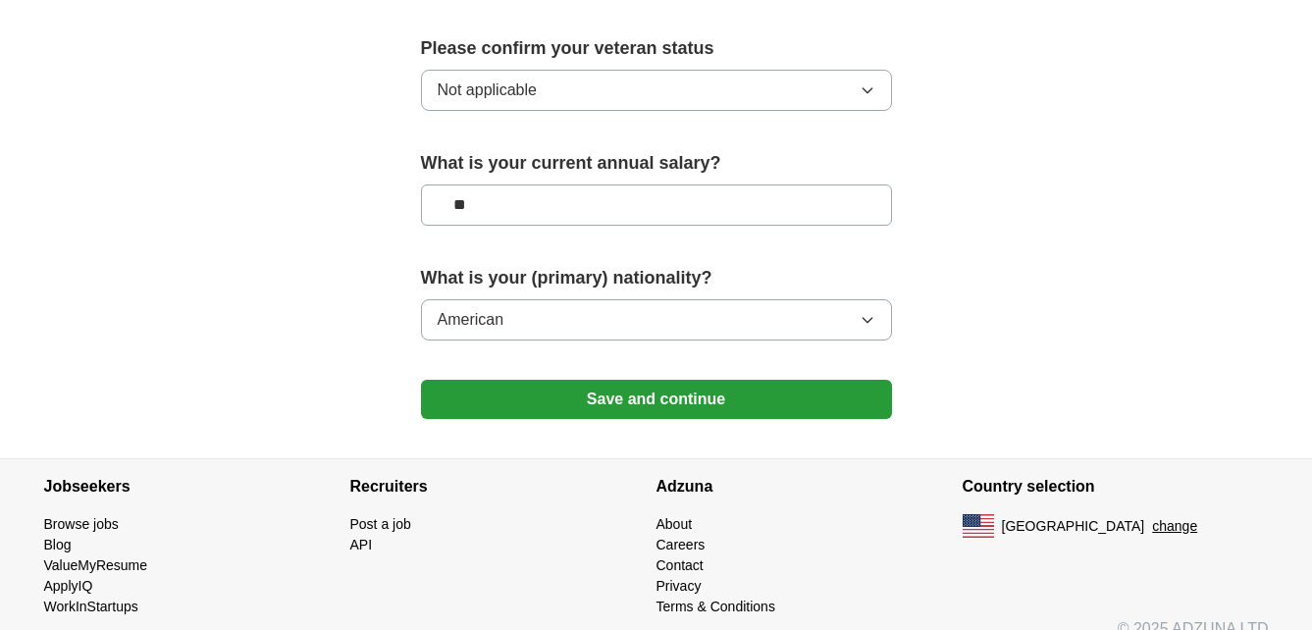
click at [569, 299] on button "American" at bounding box center [656, 319] width 471 height 41
click at [539, 386] on button "Save and continue" at bounding box center [656, 399] width 471 height 39
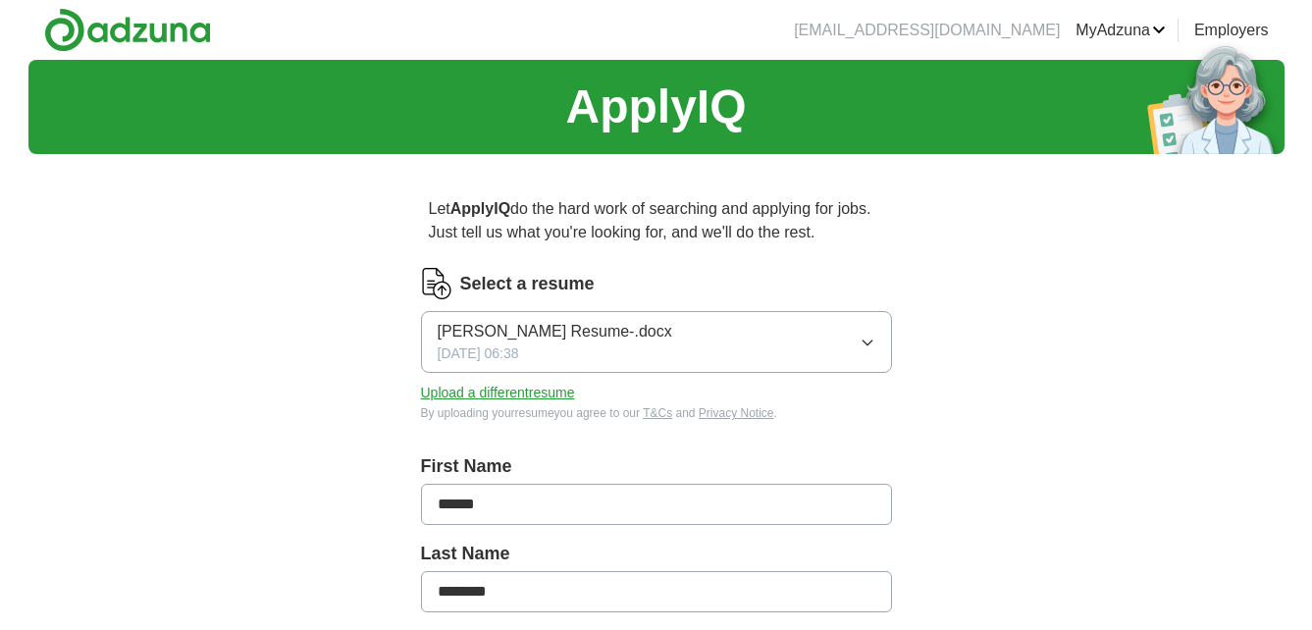
click at [873, 340] on icon "button" at bounding box center [868, 343] width 16 height 16
click at [514, 389] on button "Upload a different resume" at bounding box center [498, 393] width 154 height 21
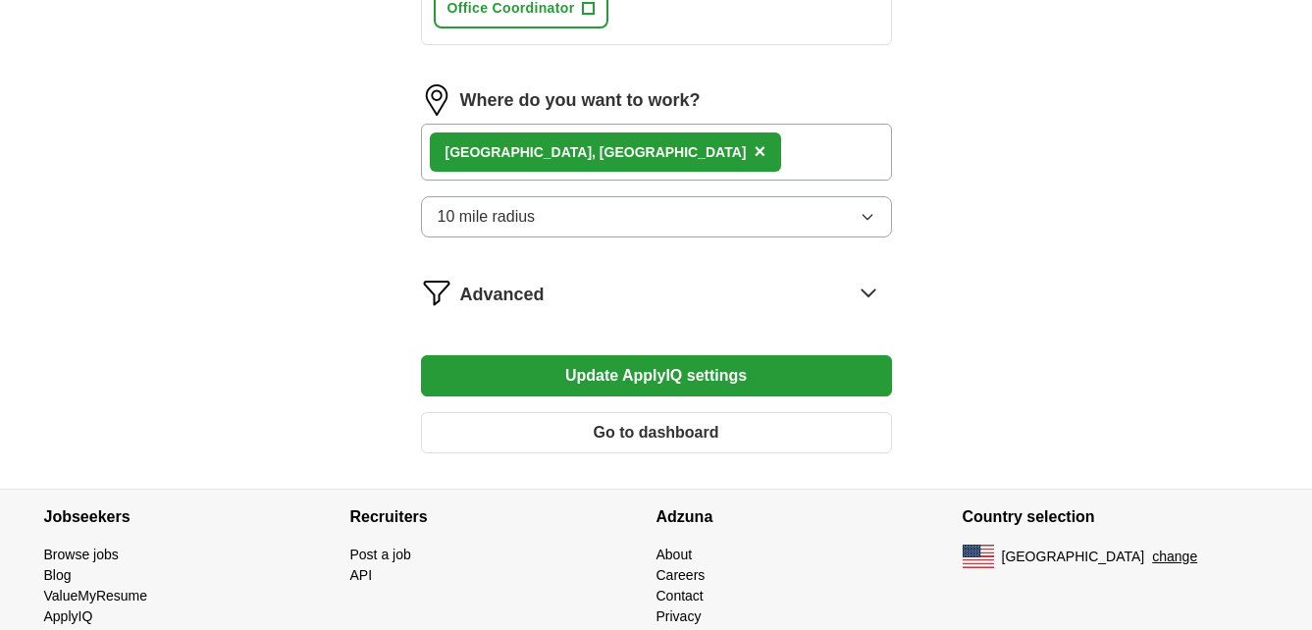
scroll to position [1139, 0]
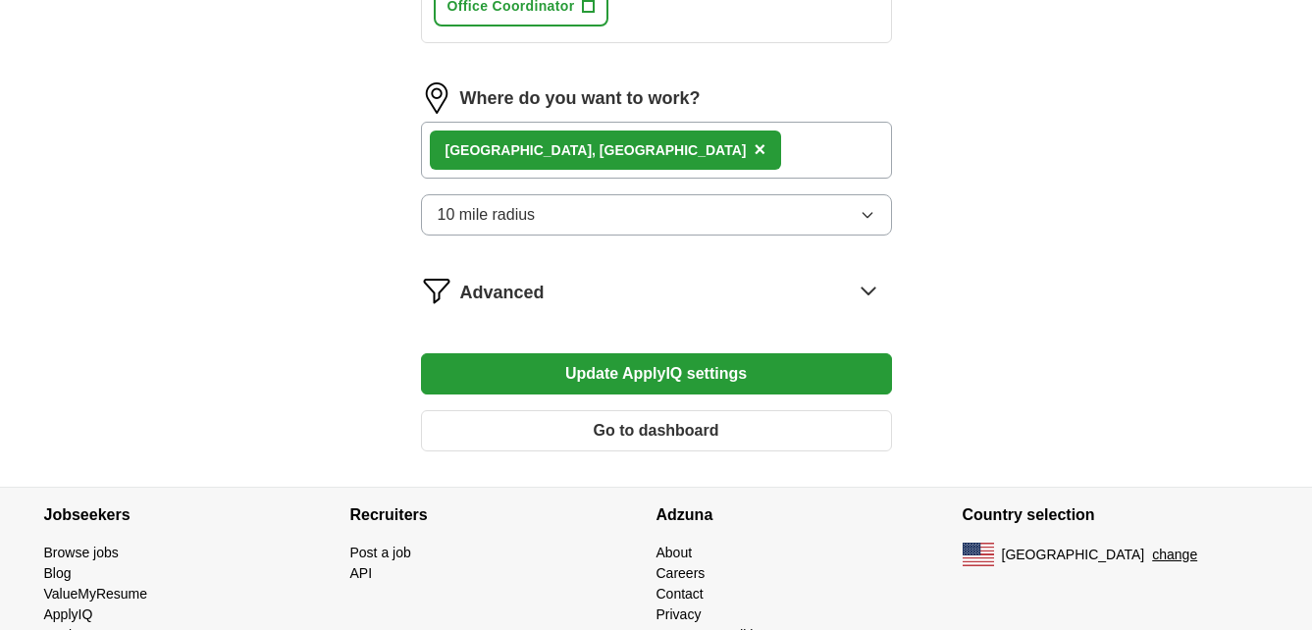
click at [548, 375] on button "Update ApplyIQ settings" at bounding box center [656, 373] width 471 height 41
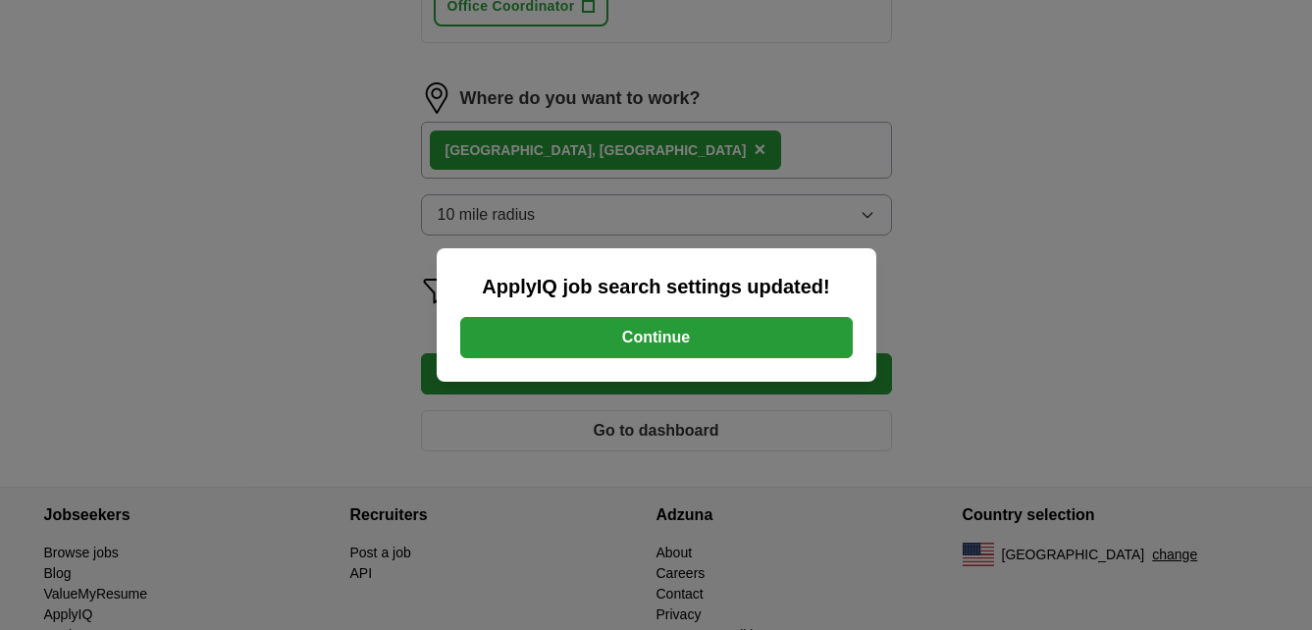
click at [650, 334] on button "Continue" at bounding box center [656, 337] width 393 height 41
